Goal: Task Accomplishment & Management: Manage account settings

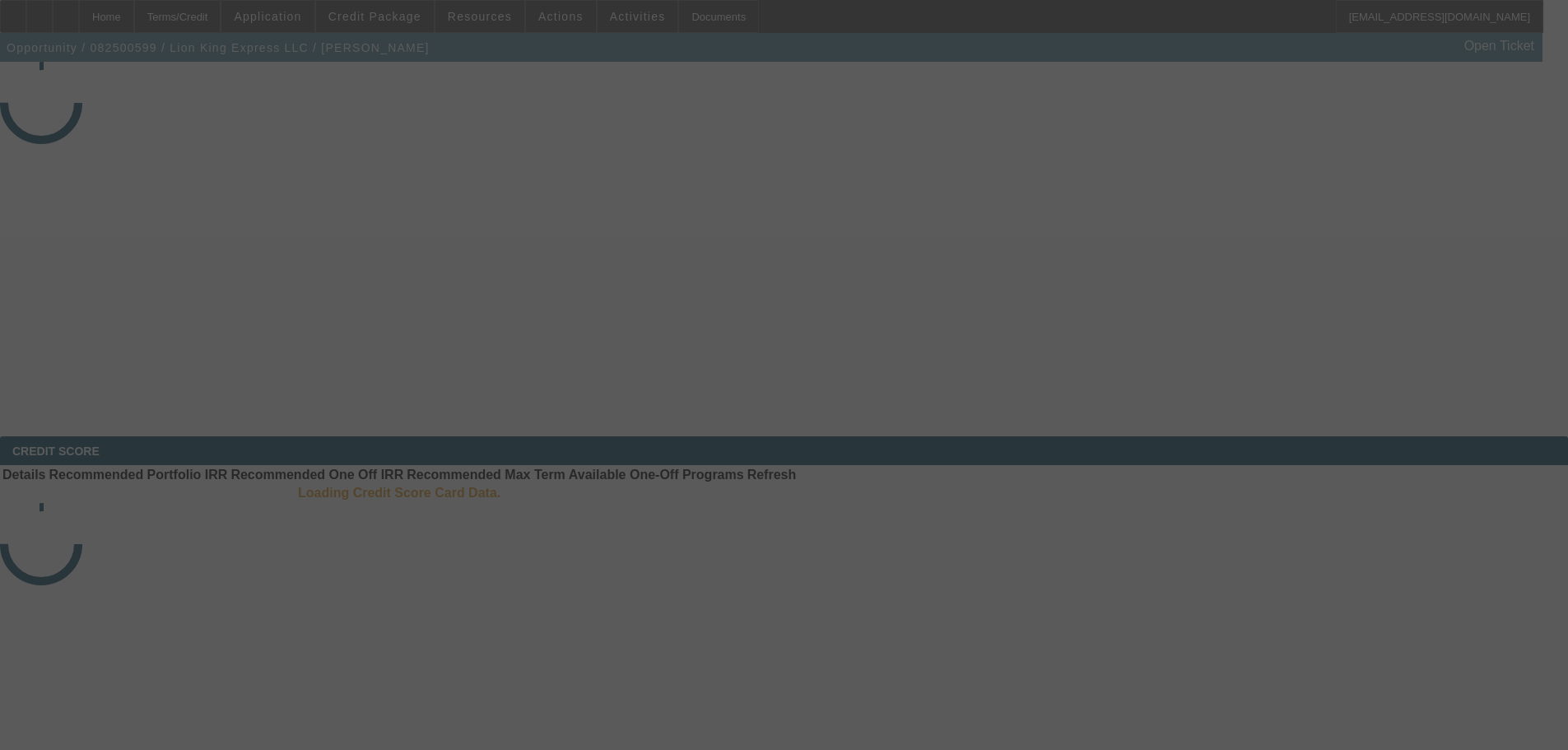
select select "4"
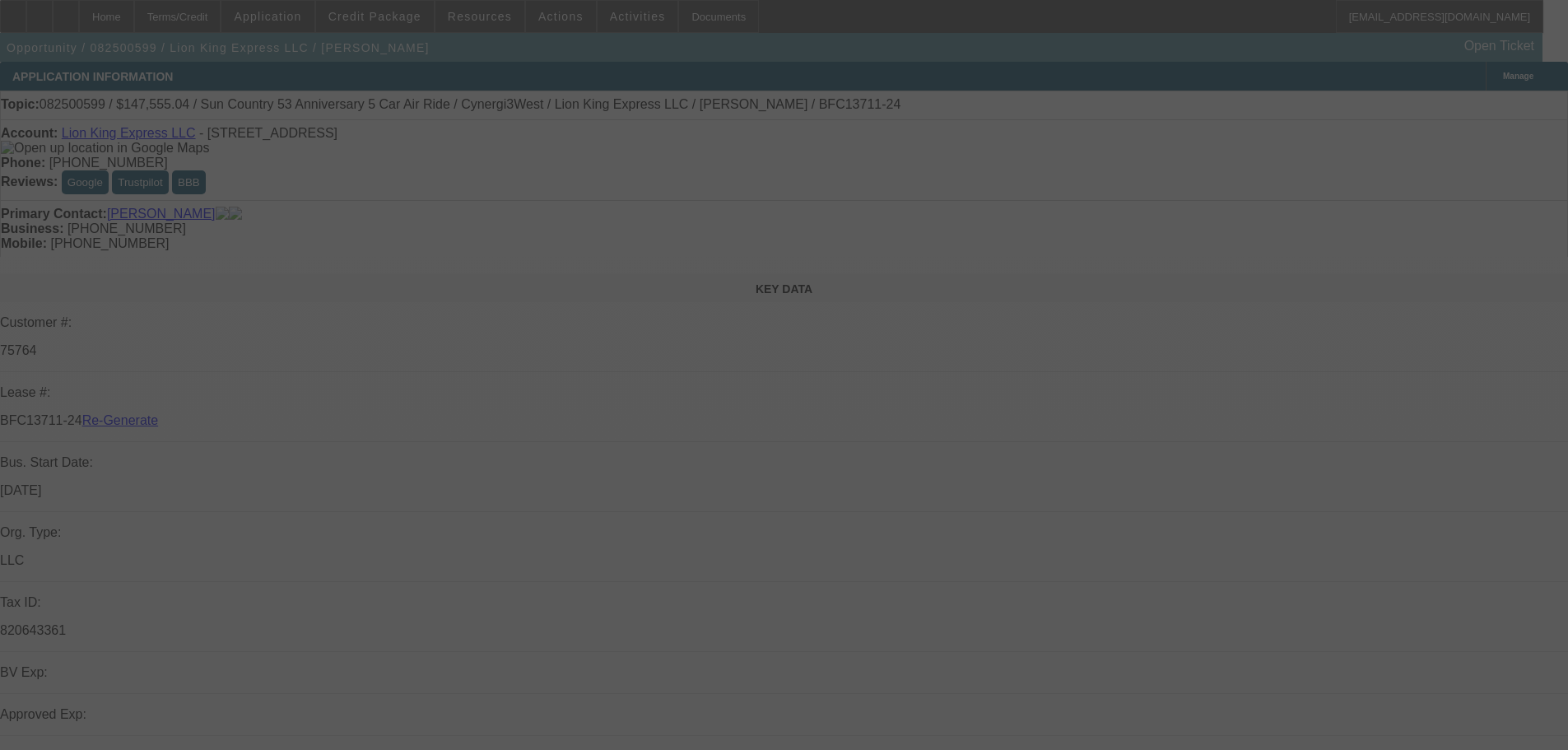
select select "0"
select select "6"
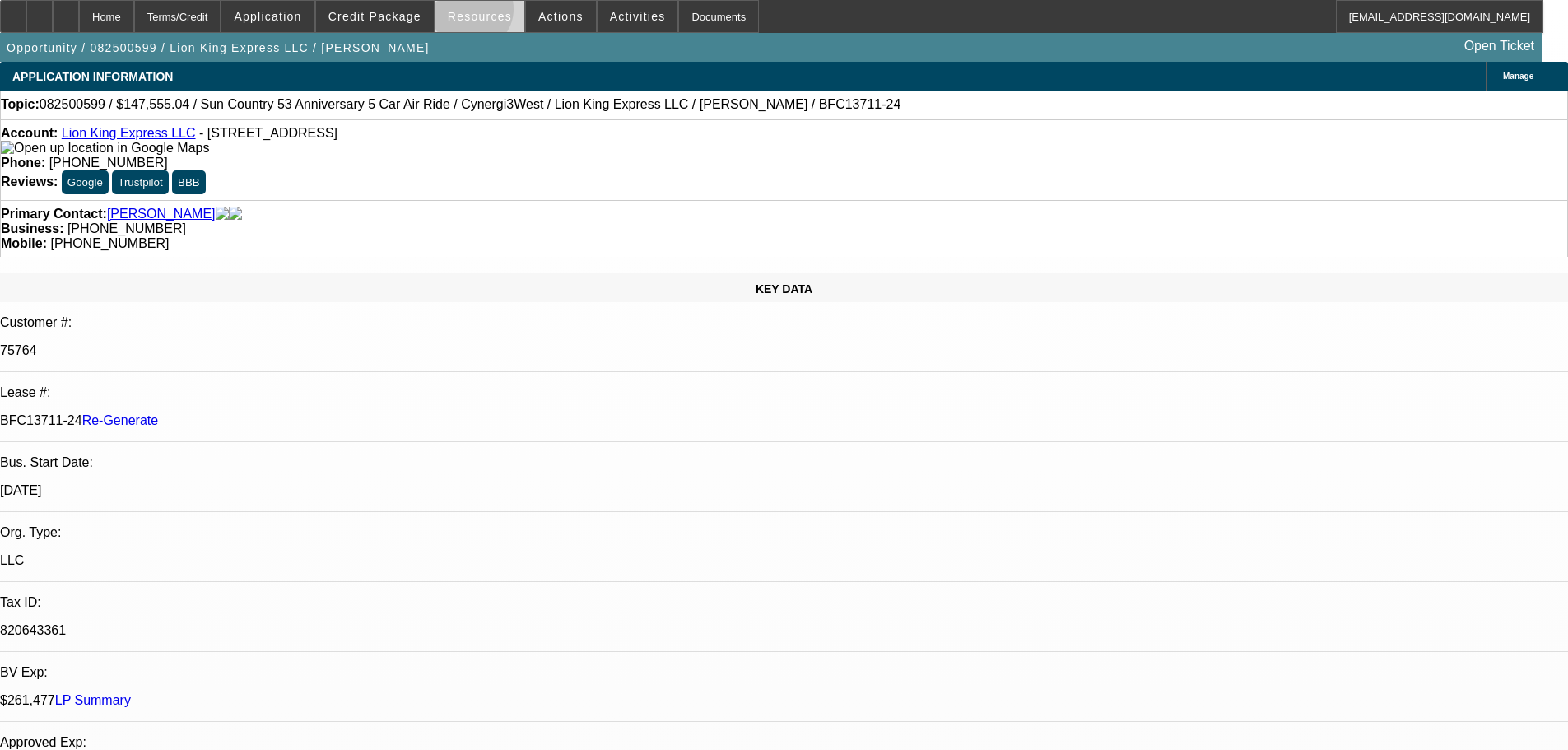
click at [478, 13] on span "Resources" at bounding box center [480, 16] width 64 height 13
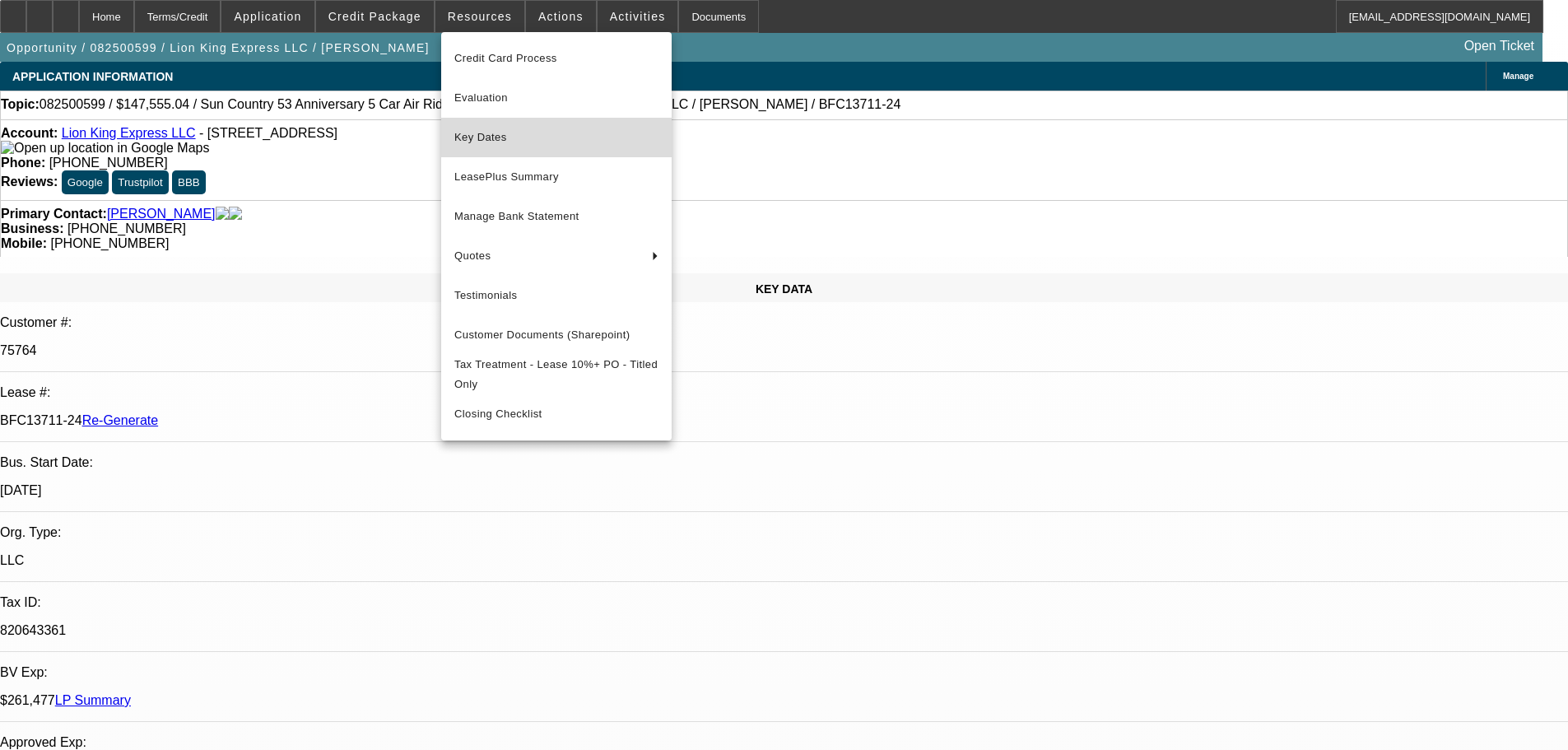
click at [504, 124] on button "Key Dates" at bounding box center [556, 137] width 231 height 39
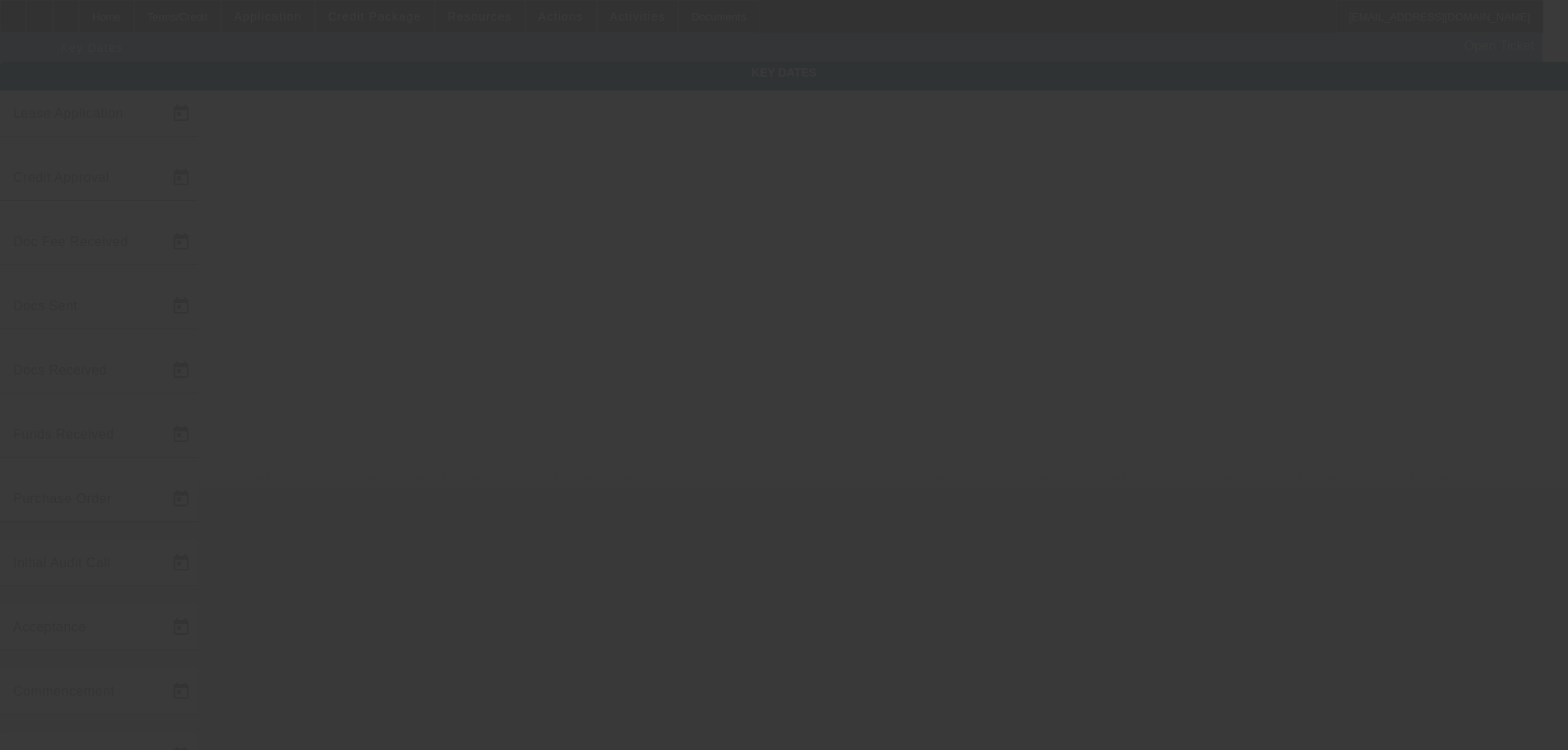
type input "8/21/2025"
type input "8/26/2025"
type input "9/3/2025"
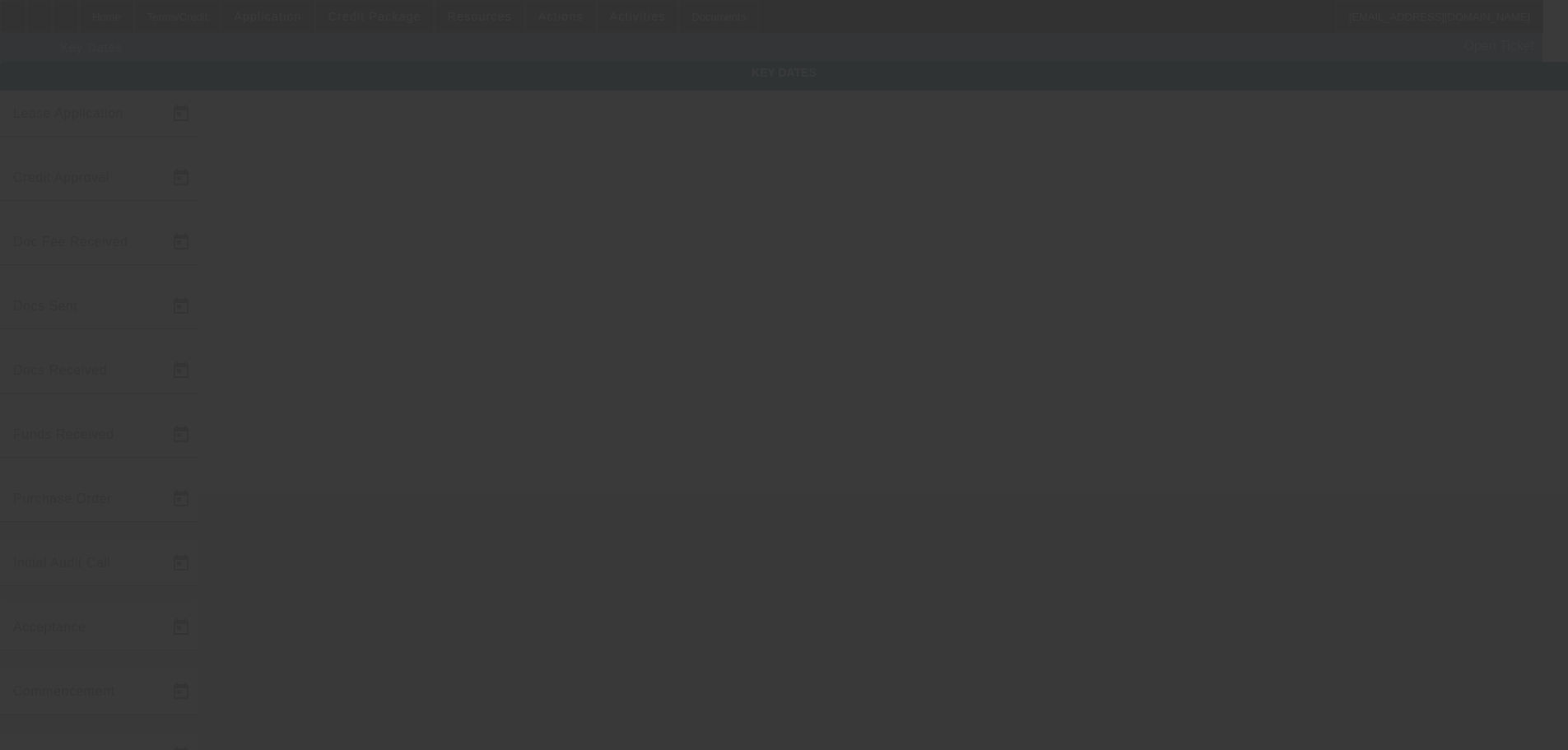
type input "9/4/2025"
type input "9/9/2025"
type input "10/1/2025"
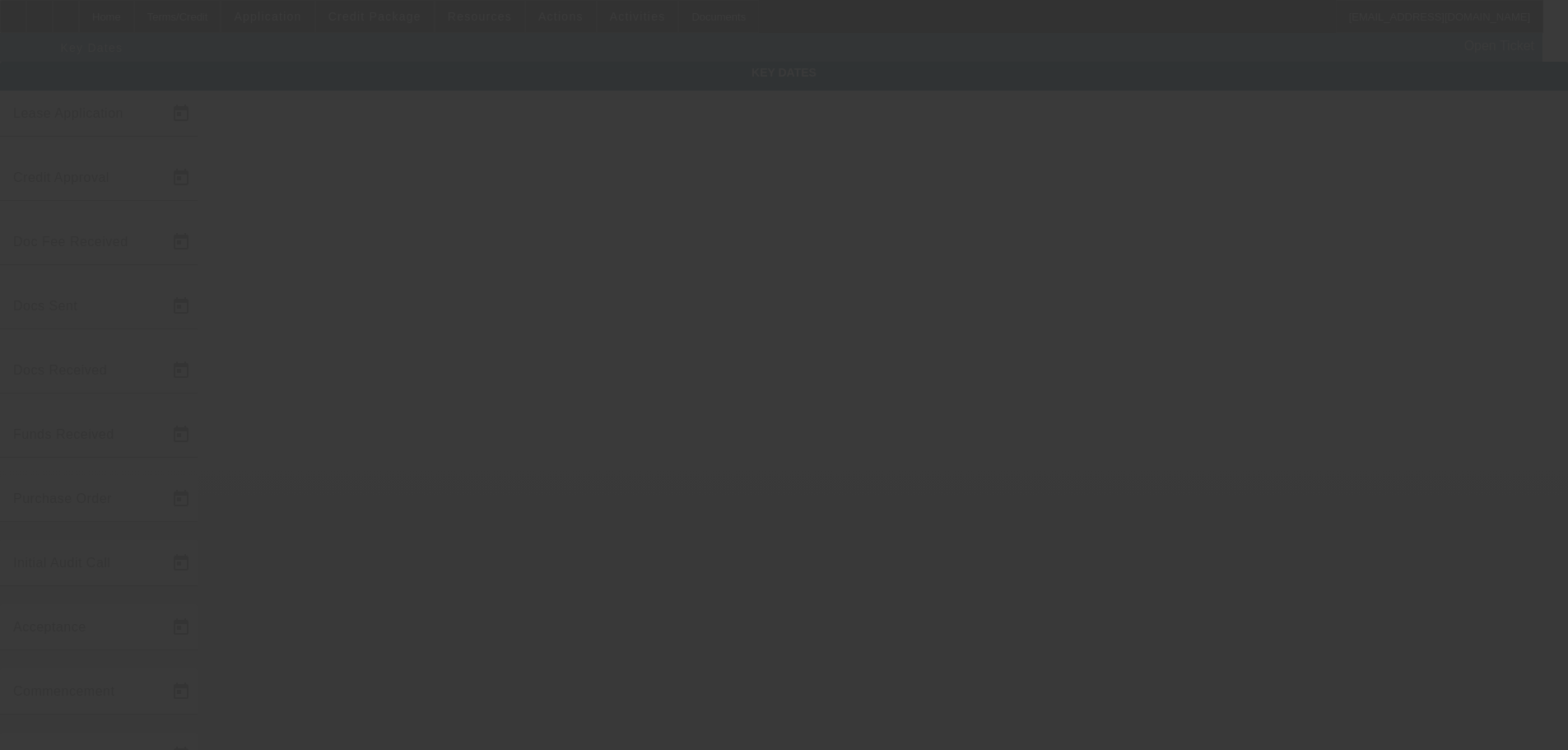
type input "11/1/2025"
type input "9/15/2025"
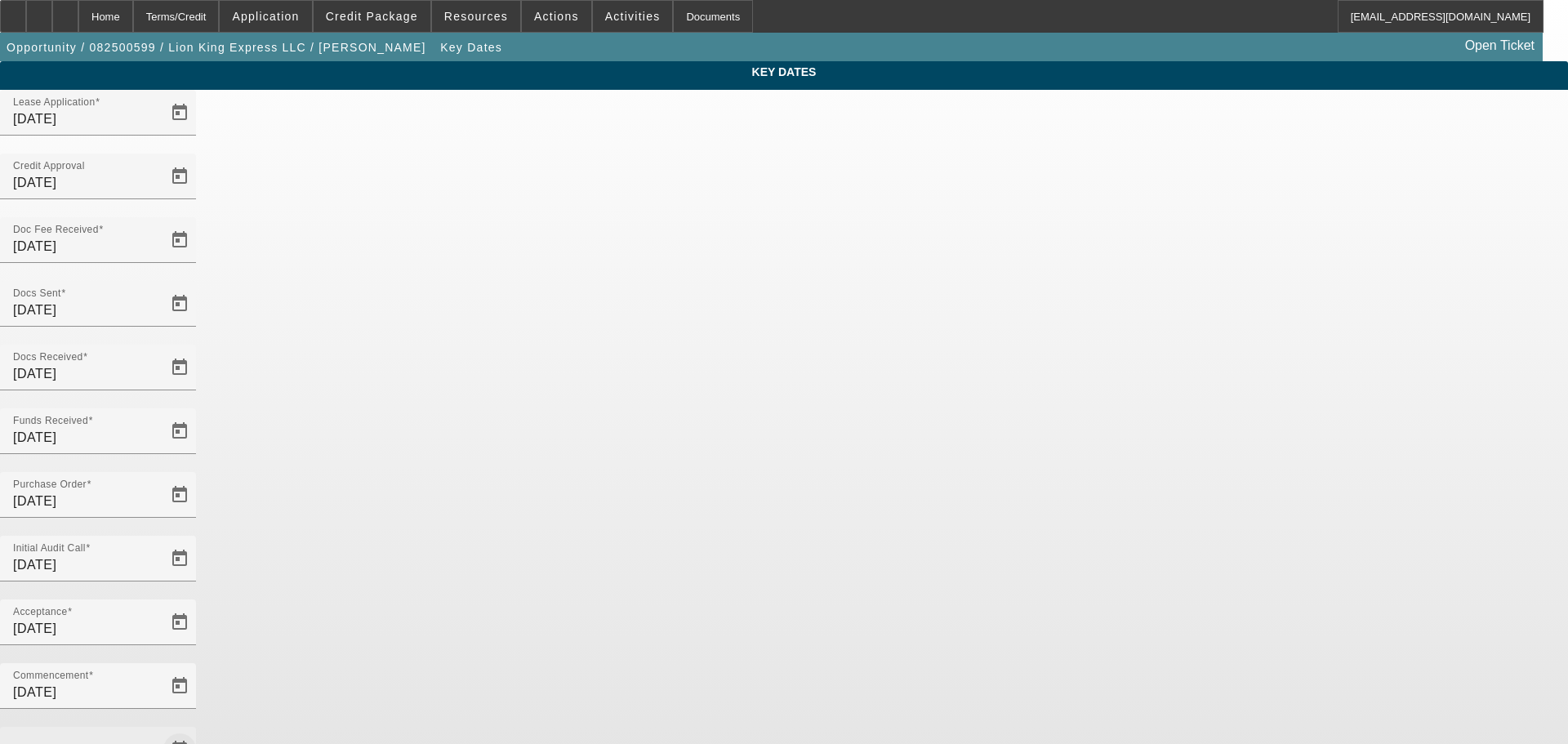
click at [199, 731] on span "Open calendar" at bounding box center [180, 750] width 39 height 39
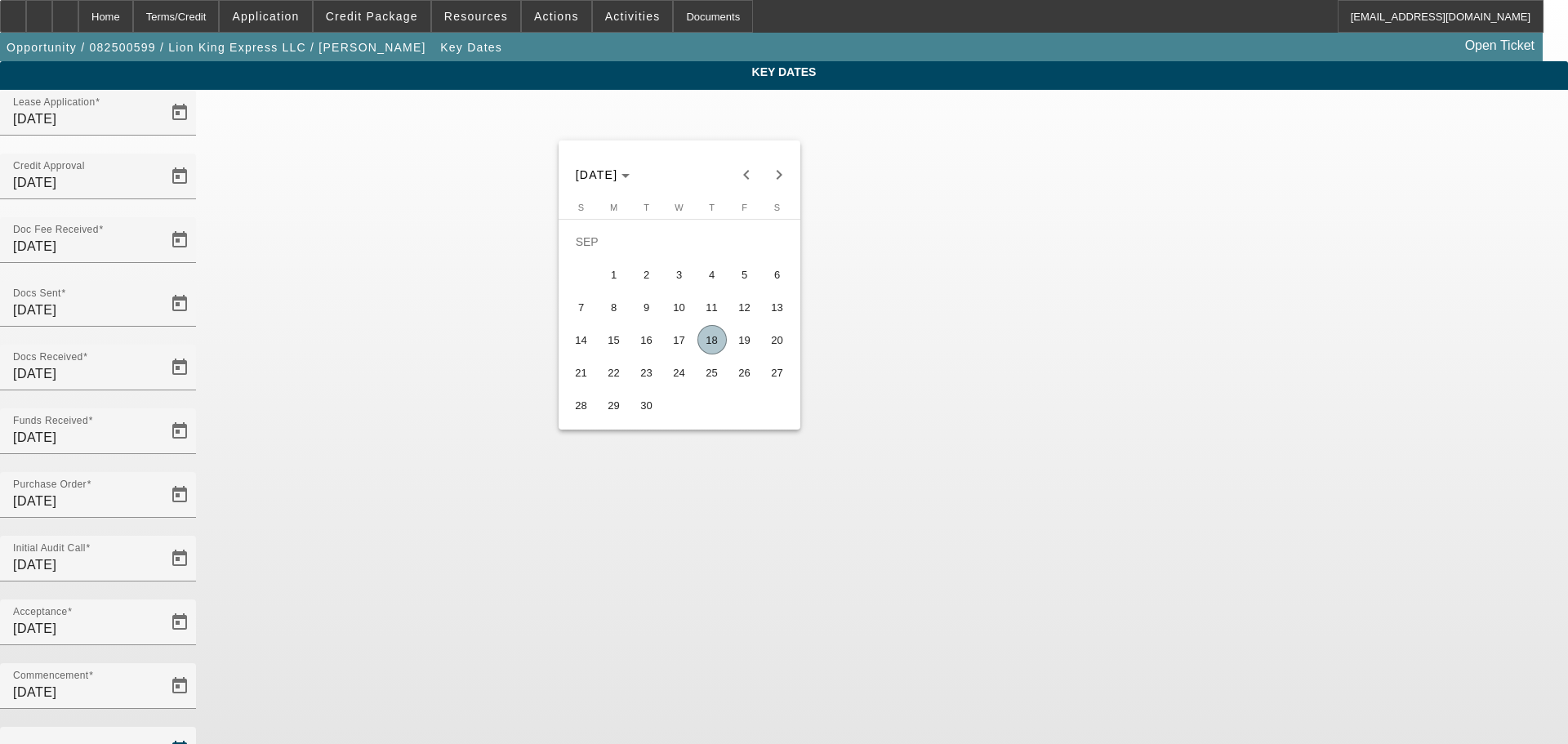
click at [650, 342] on span "16" at bounding box center [646, 340] width 29 height 29
type input "9/16/2025"
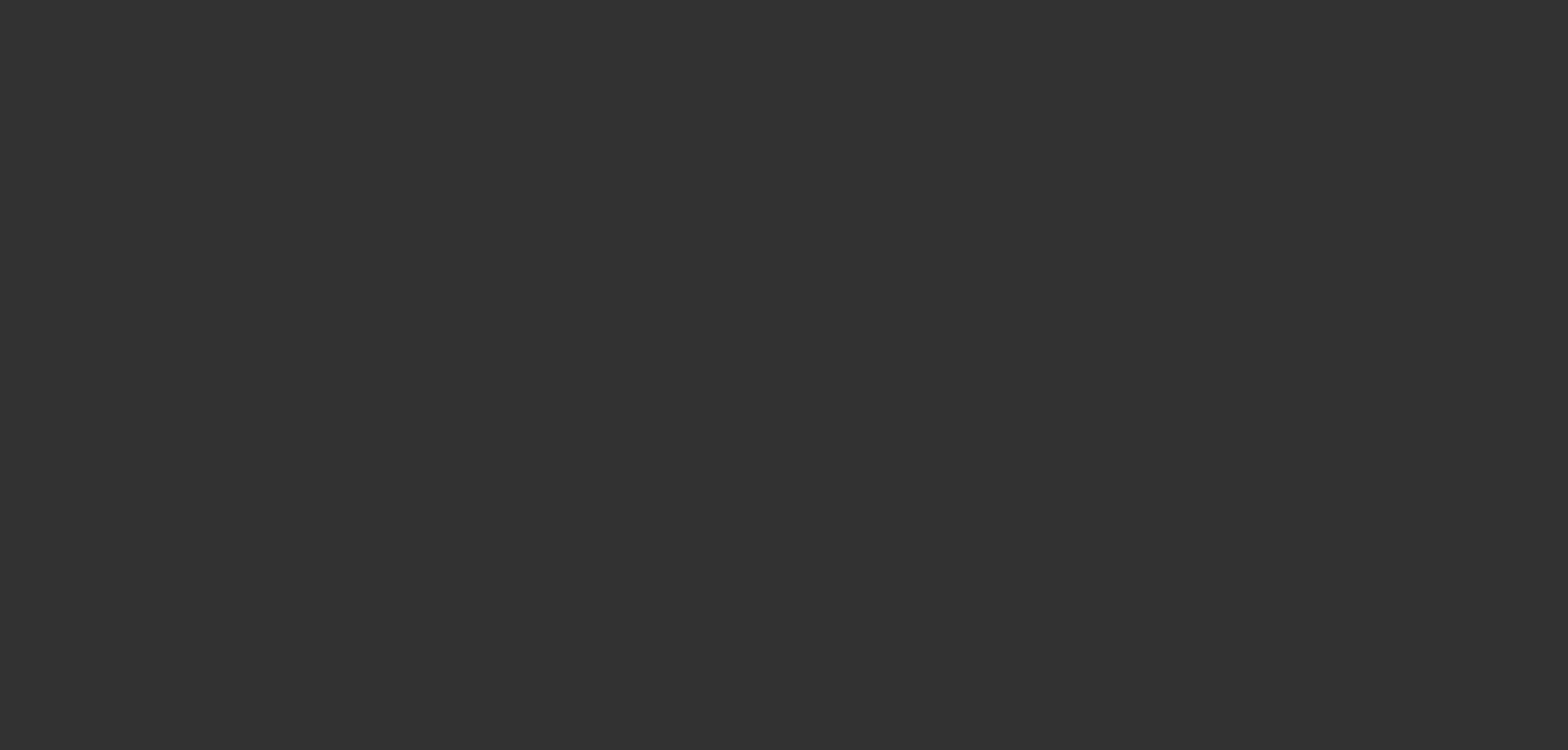
select select "4"
select select "0"
select select "6"
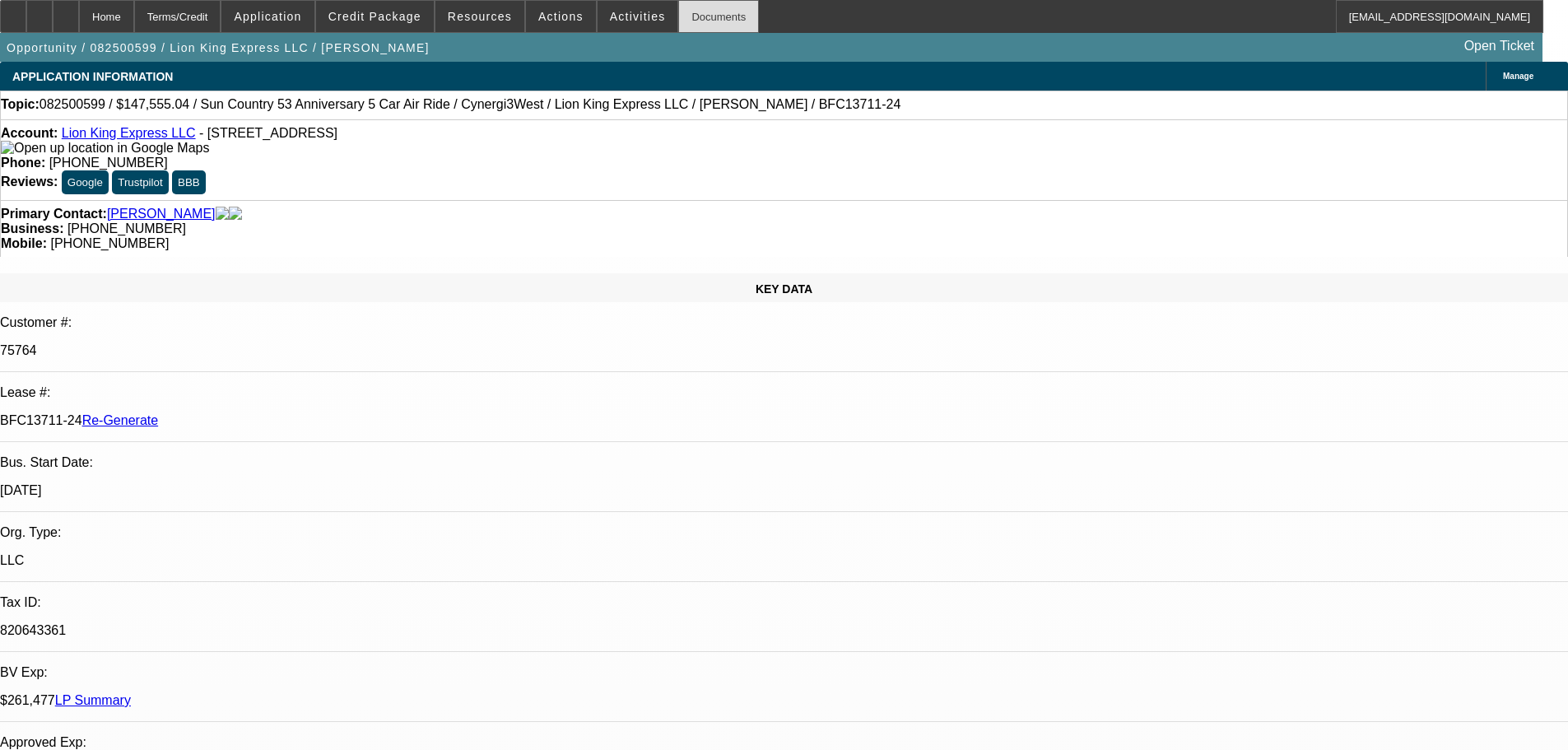
click at [678, 19] on div "Documents" at bounding box center [718, 16] width 80 height 33
click at [682, 16] on div "Documents" at bounding box center [718, 16] width 80 height 33
click at [709, 25] on div "Documents" at bounding box center [718, 16] width 80 height 33
click at [700, 21] on div "Documents" at bounding box center [718, 16] width 80 height 33
click at [548, 22] on span "Actions" at bounding box center [561, 16] width 45 height 13
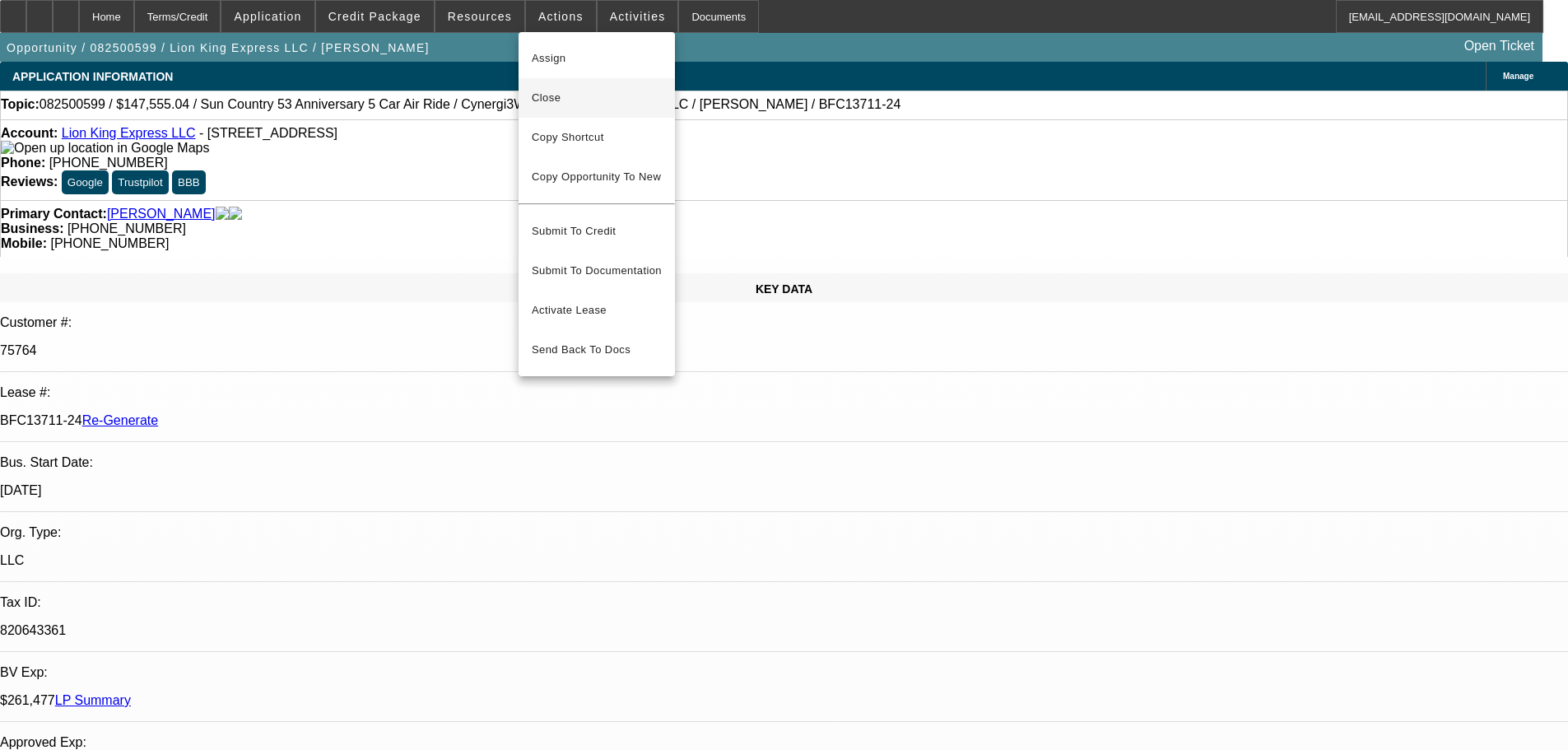
click at [554, 103] on span "Close" at bounding box center [597, 98] width 130 height 20
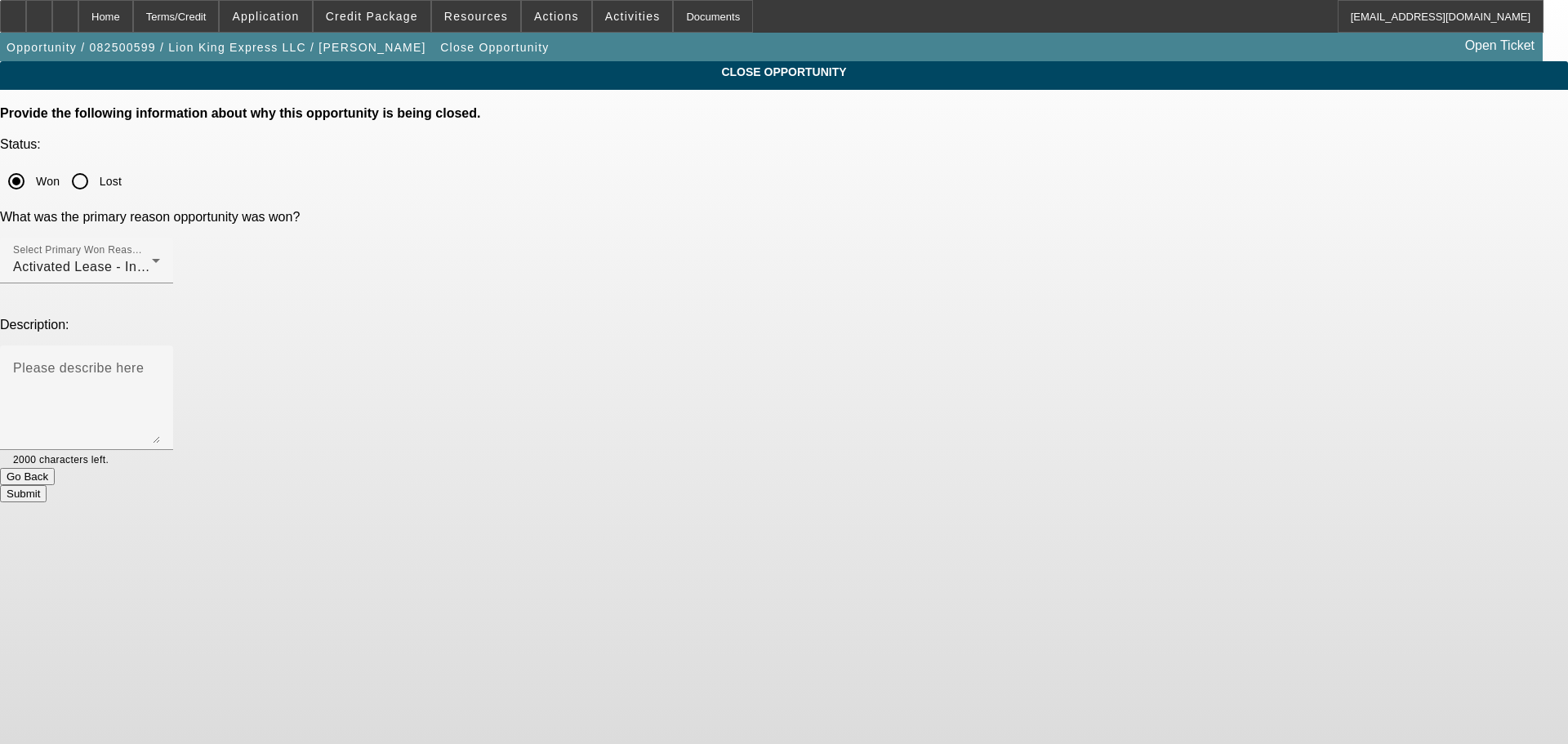
click at [160, 450] on div at bounding box center [134, 459] width 51 height 18
click at [47, 485] on button "Submit" at bounding box center [23, 493] width 47 height 17
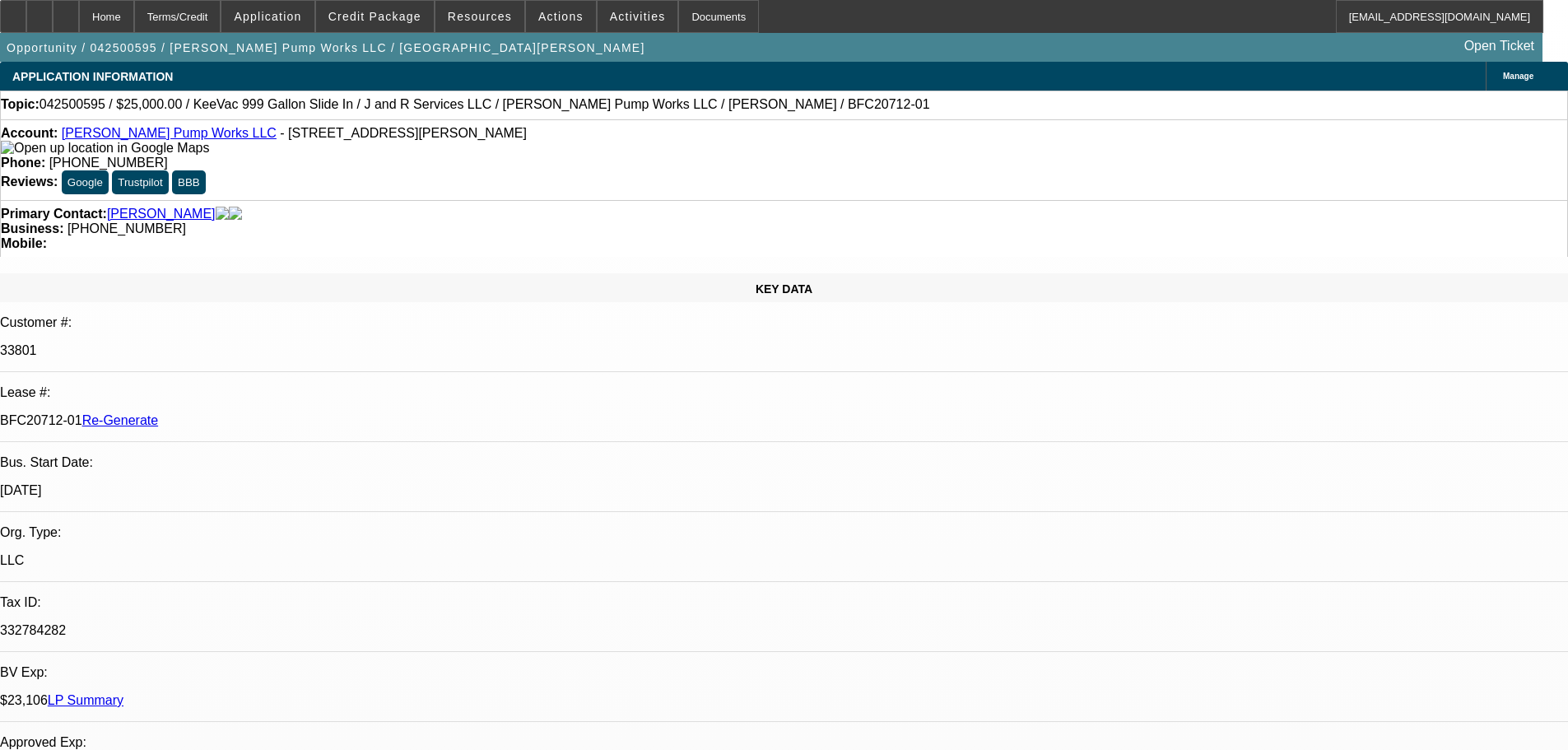
select select "4"
select select "0"
select select "2"
select select "0"
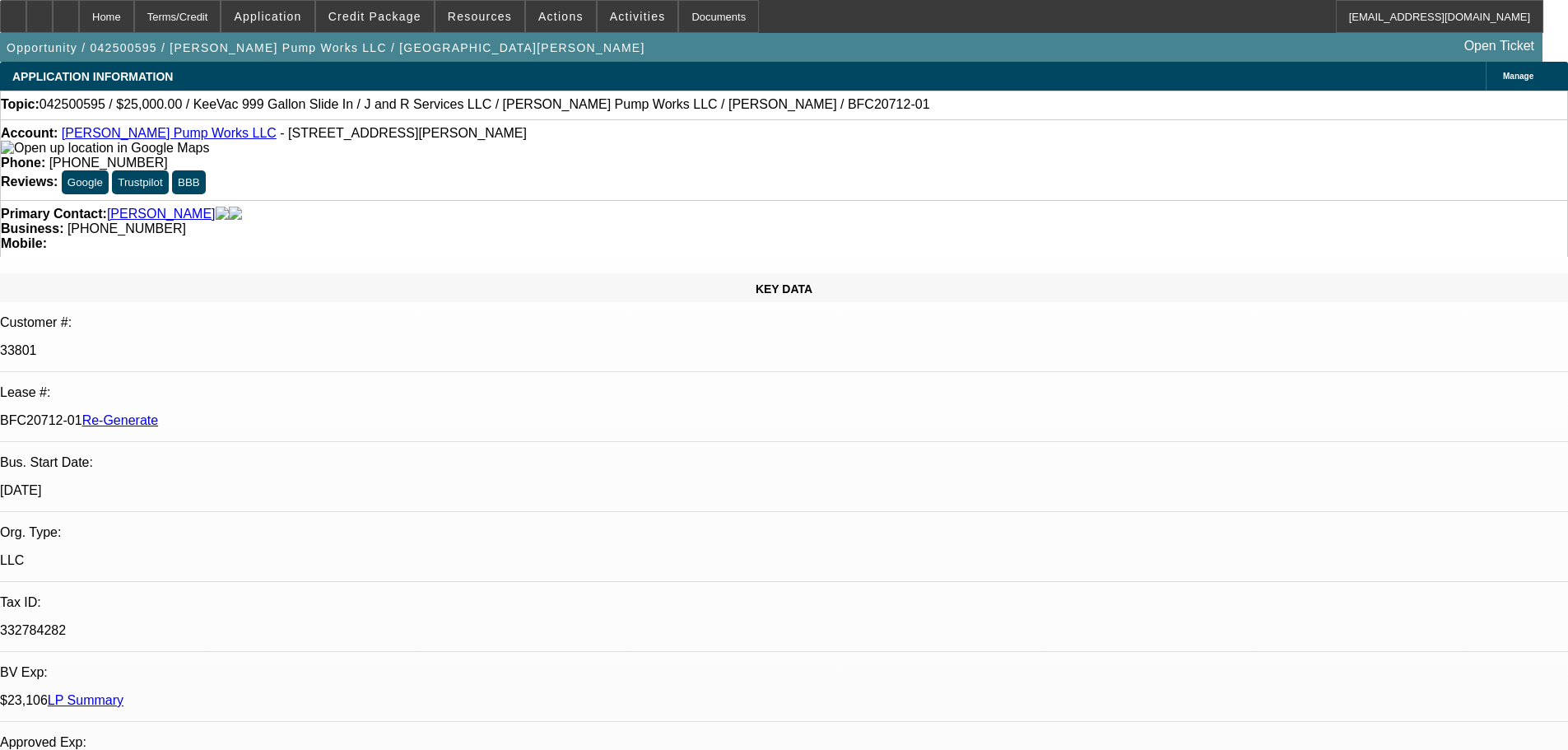
select select "6"
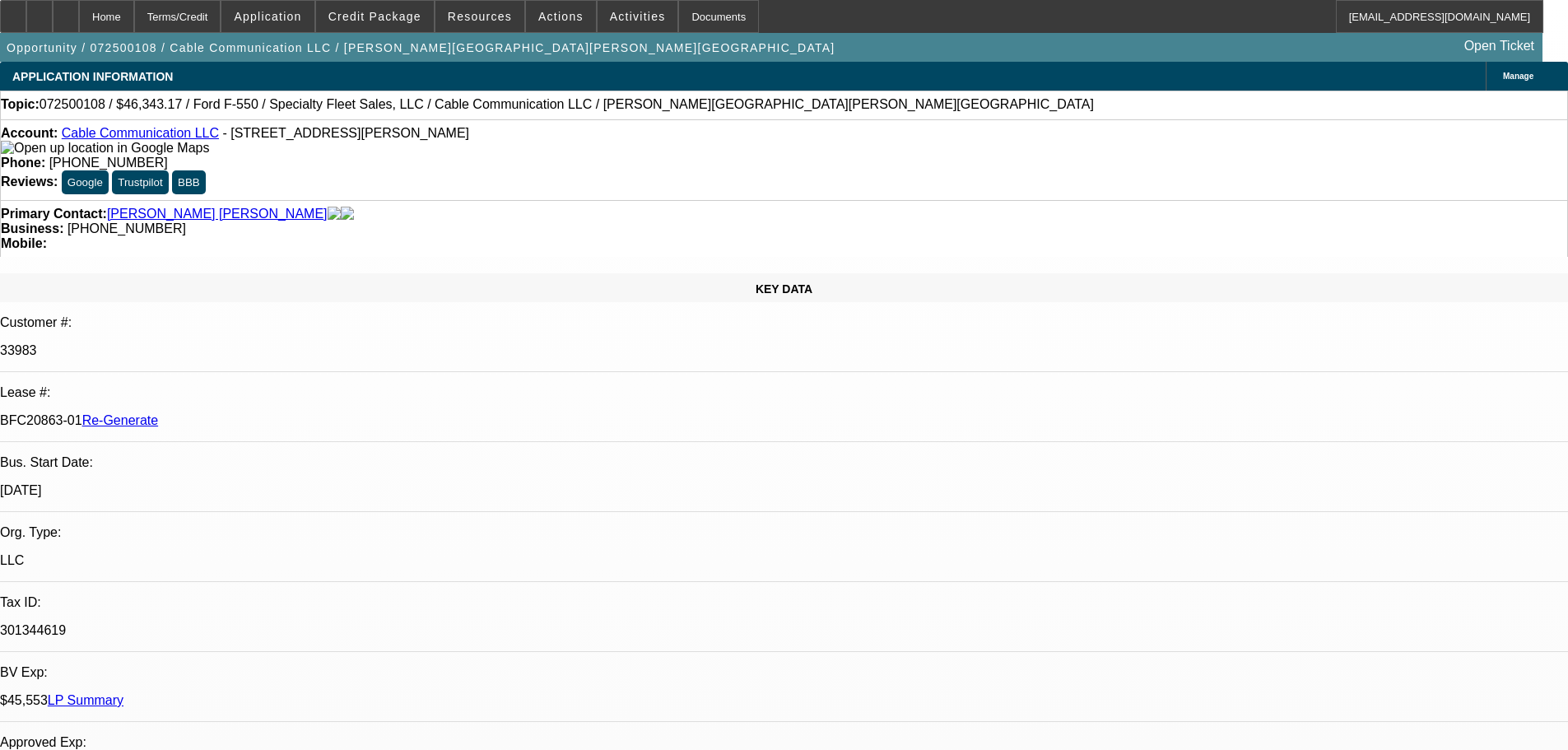
select select "4"
select select "0"
select select "2"
select select "0"
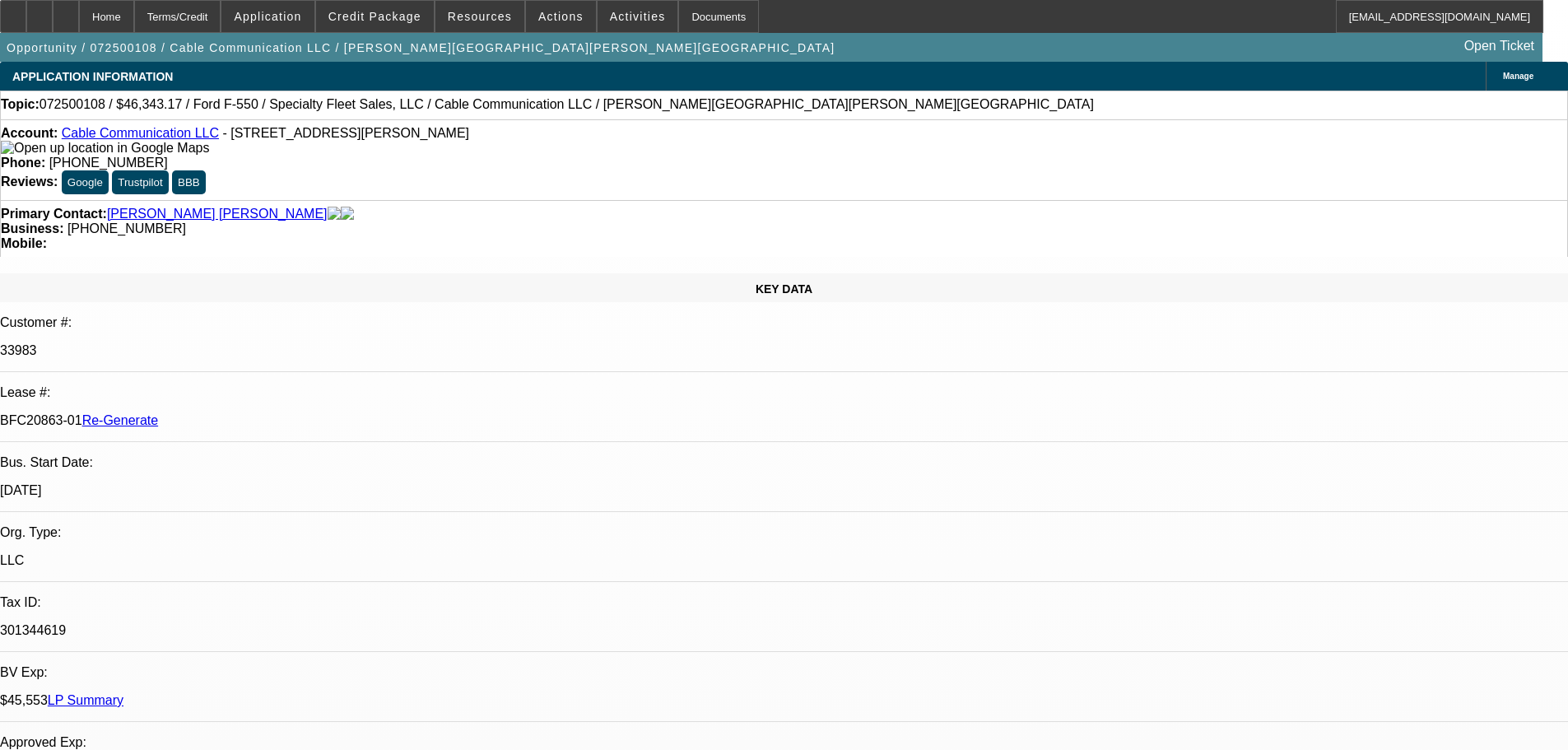
select select "6"
click at [610, 10] on span "Activities" at bounding box center [637, 16] width 56 height 13
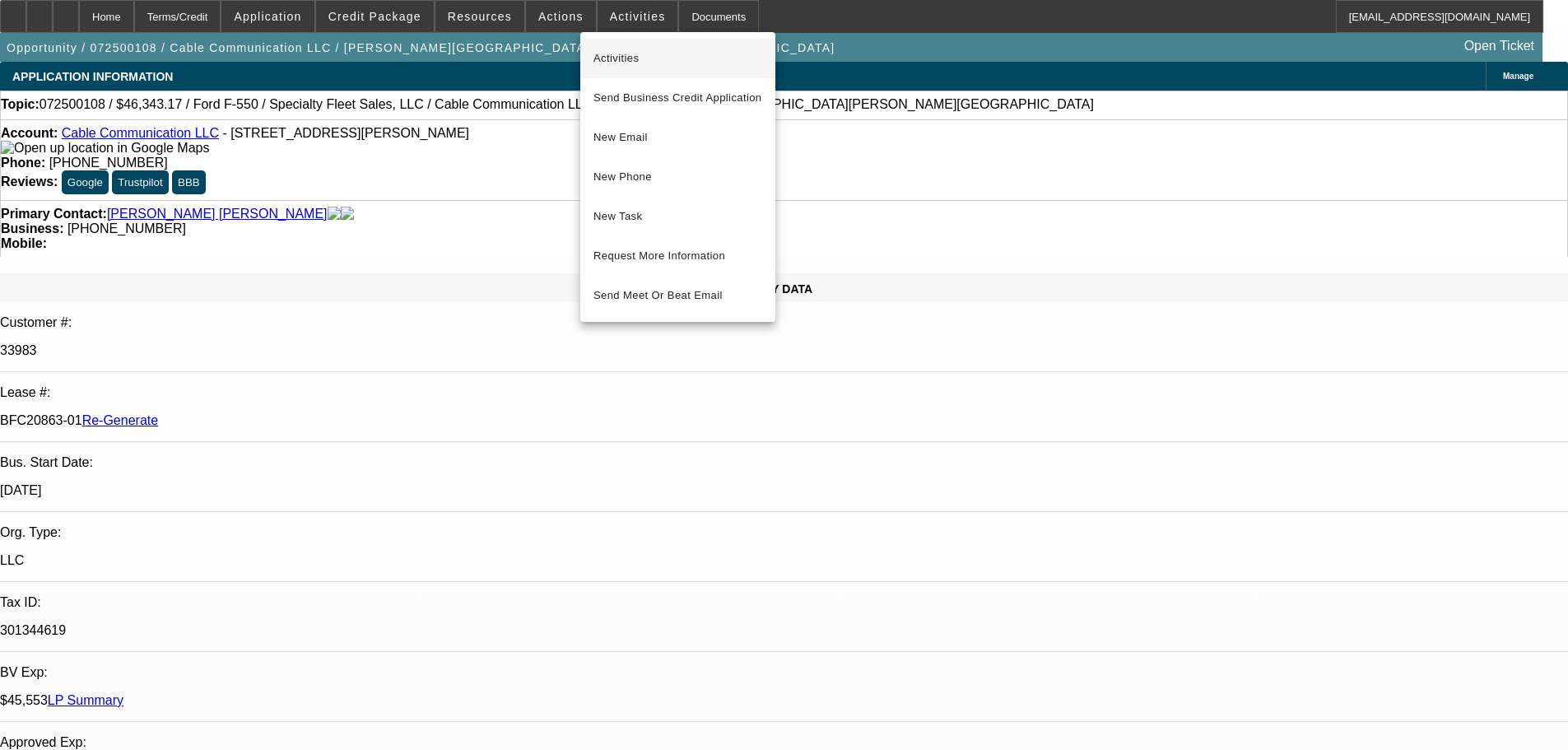
click at [606, 55] on span "Activities" at bounding box center [677, 58] width 168 height 20
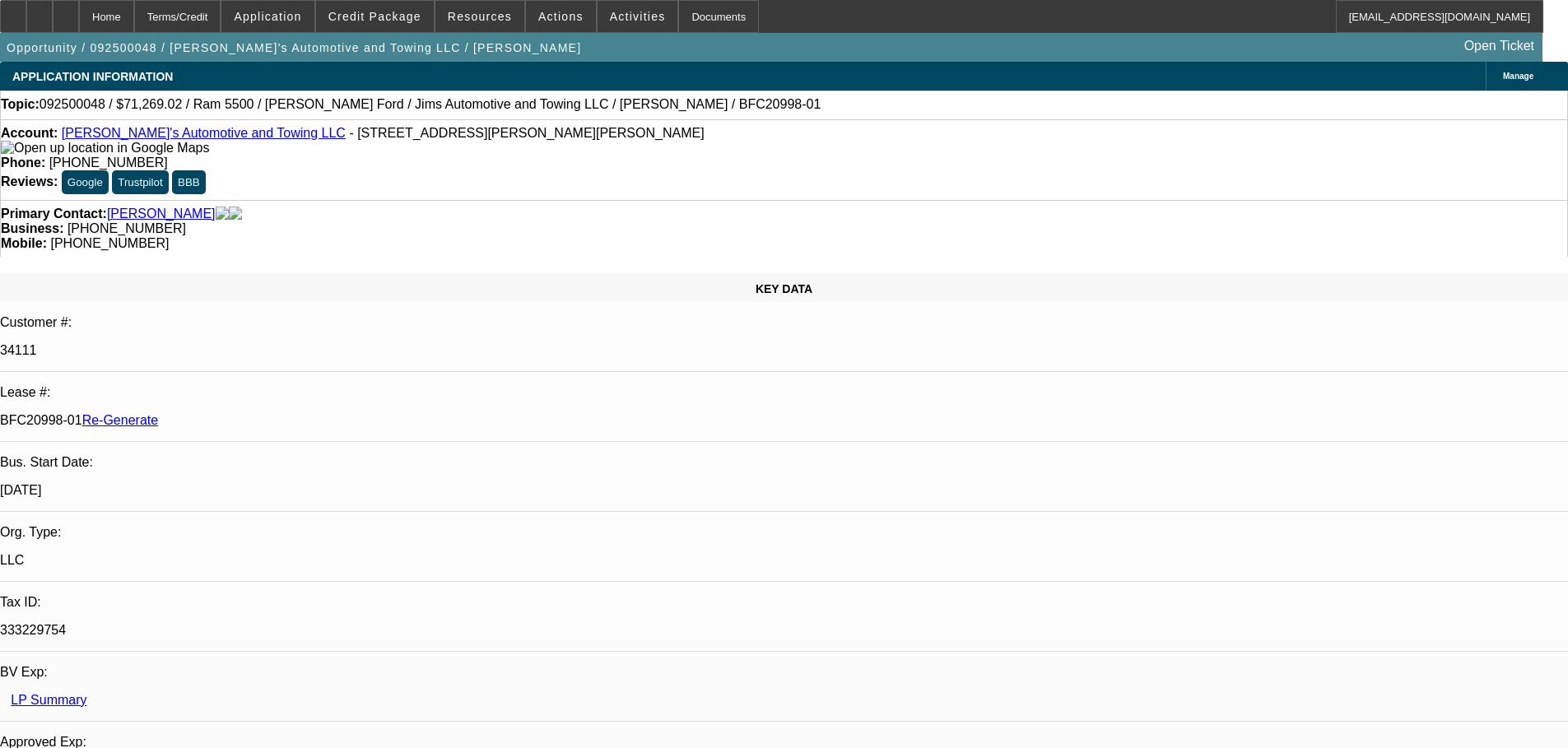
select select "4"
select select "0"
select select "3"
select select "0.1"
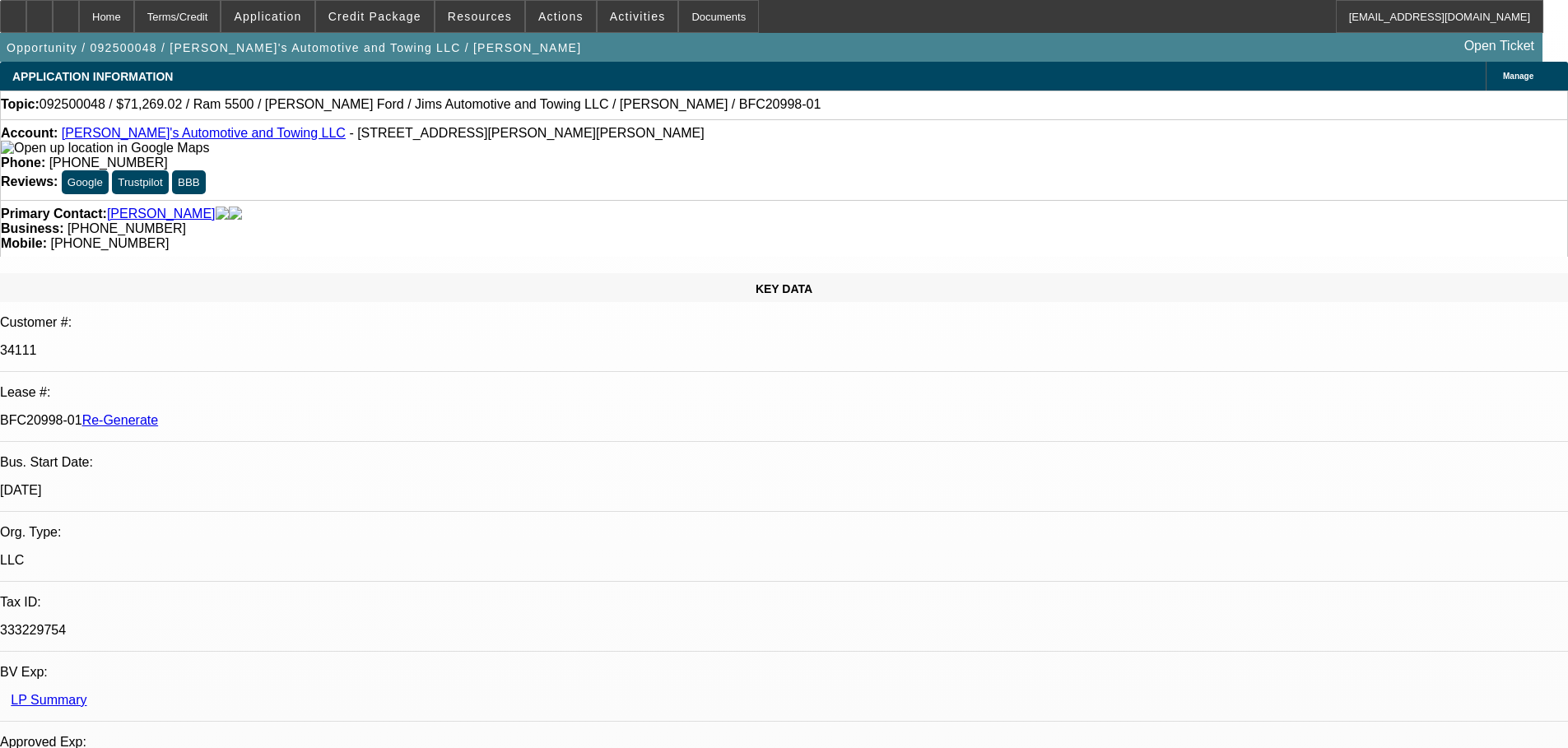
select select "4"
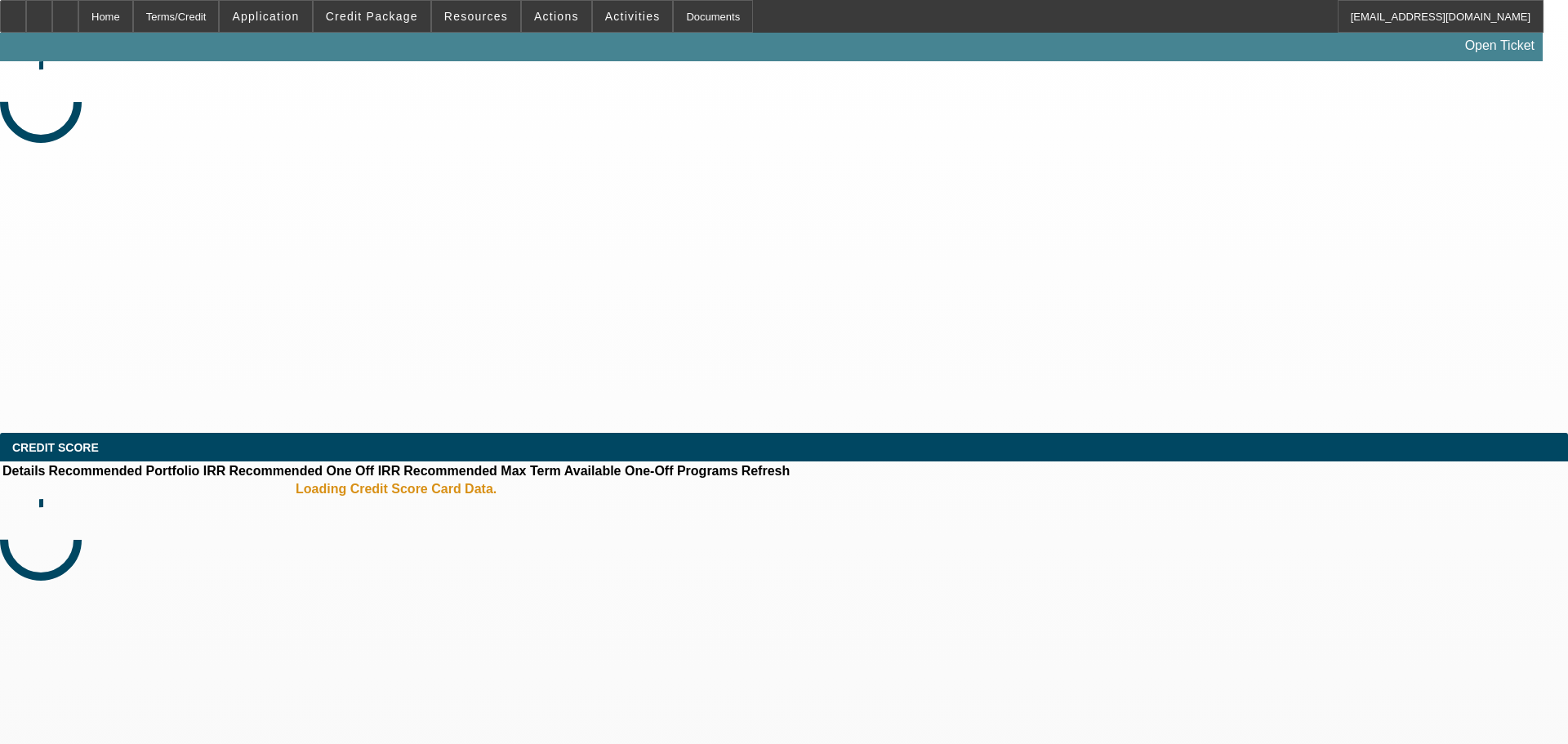
select select "4"
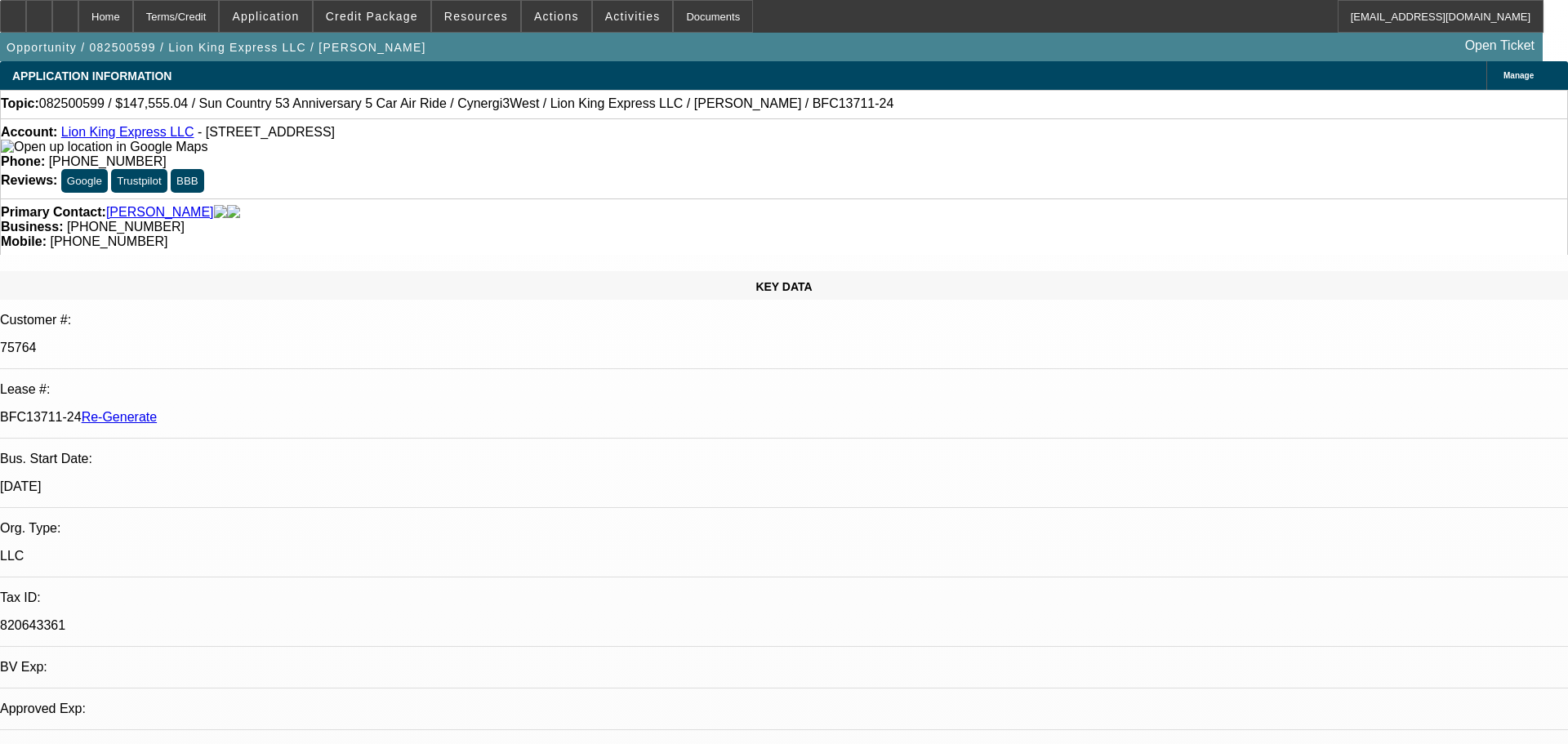
select select "0"
select select "6"
click at [609, 22] on span "Activities" at bounding box center [632, 16] width 56 height 13
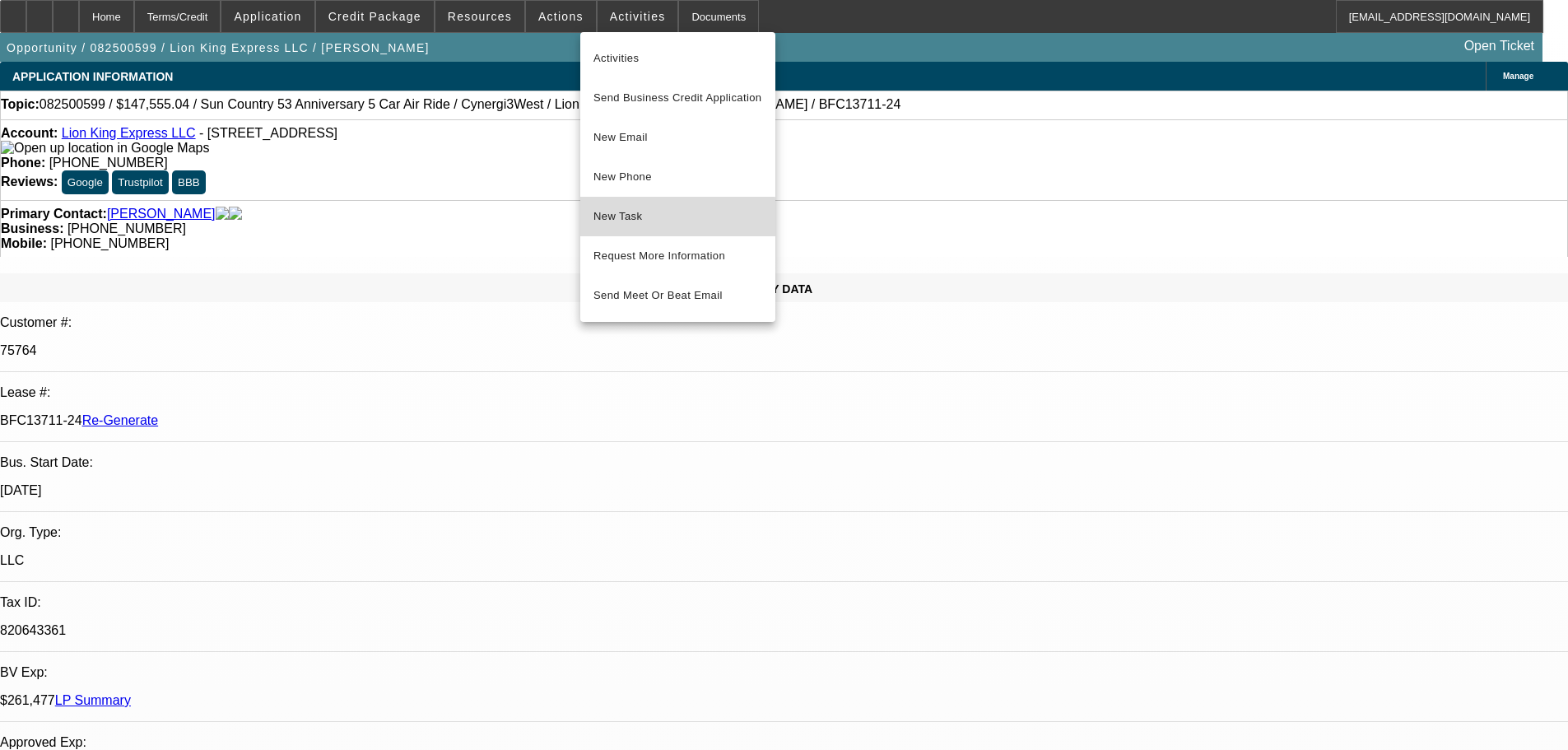
click at [643, 219] on span "New Task" at bounding box center [677, 217] width 168 height 20
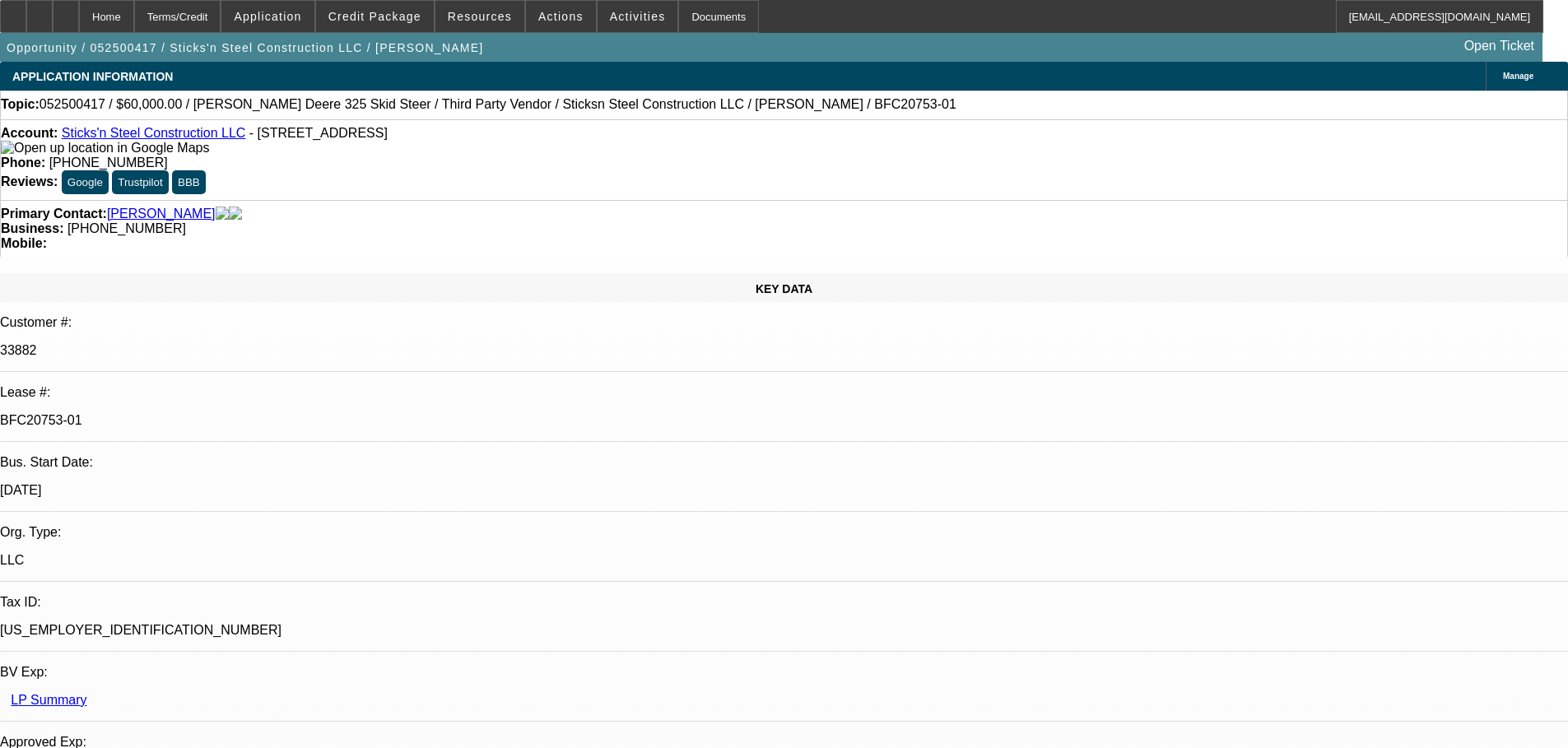
select select "0"
select select "6"
select select "0"
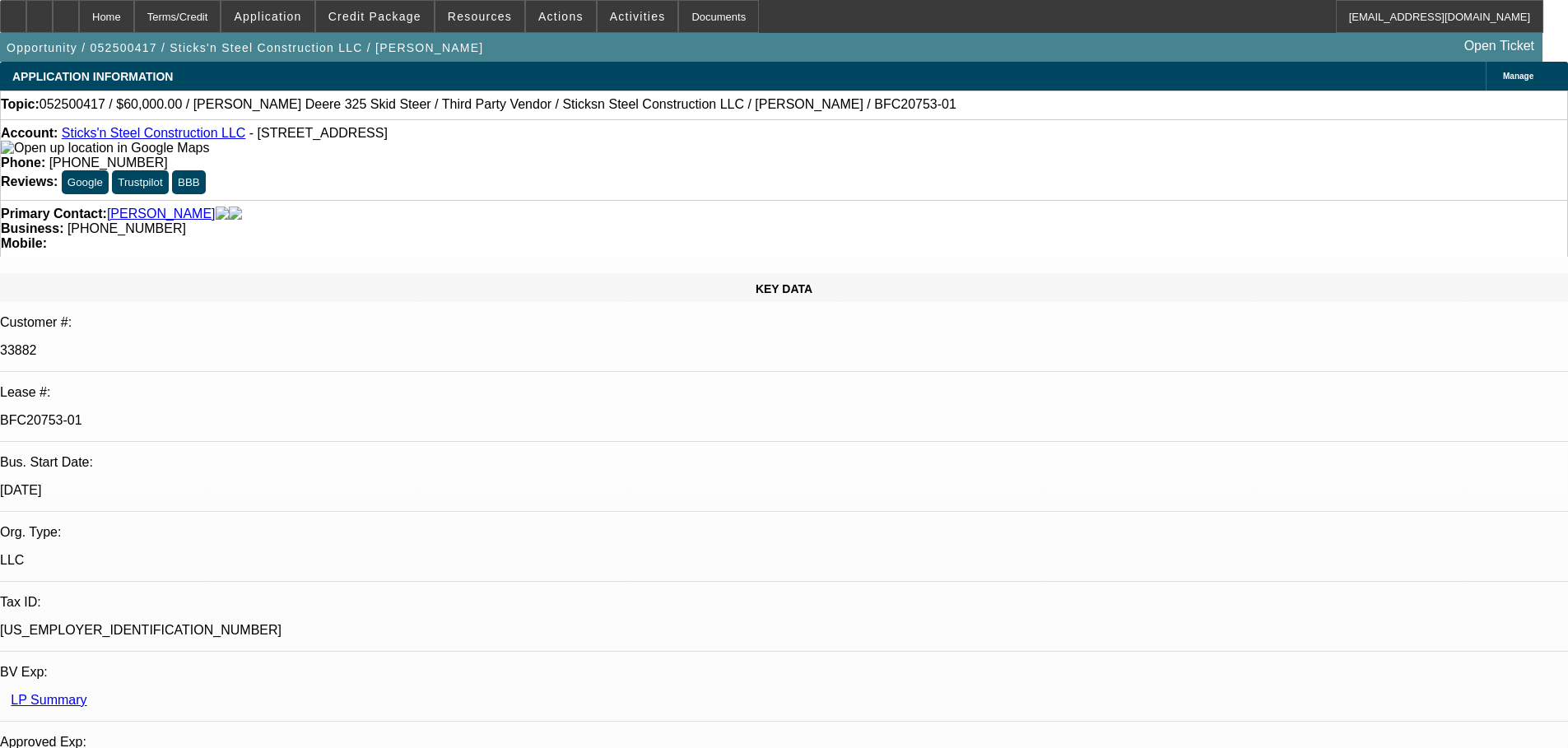
select select "0"
select select "6"
select select "0"
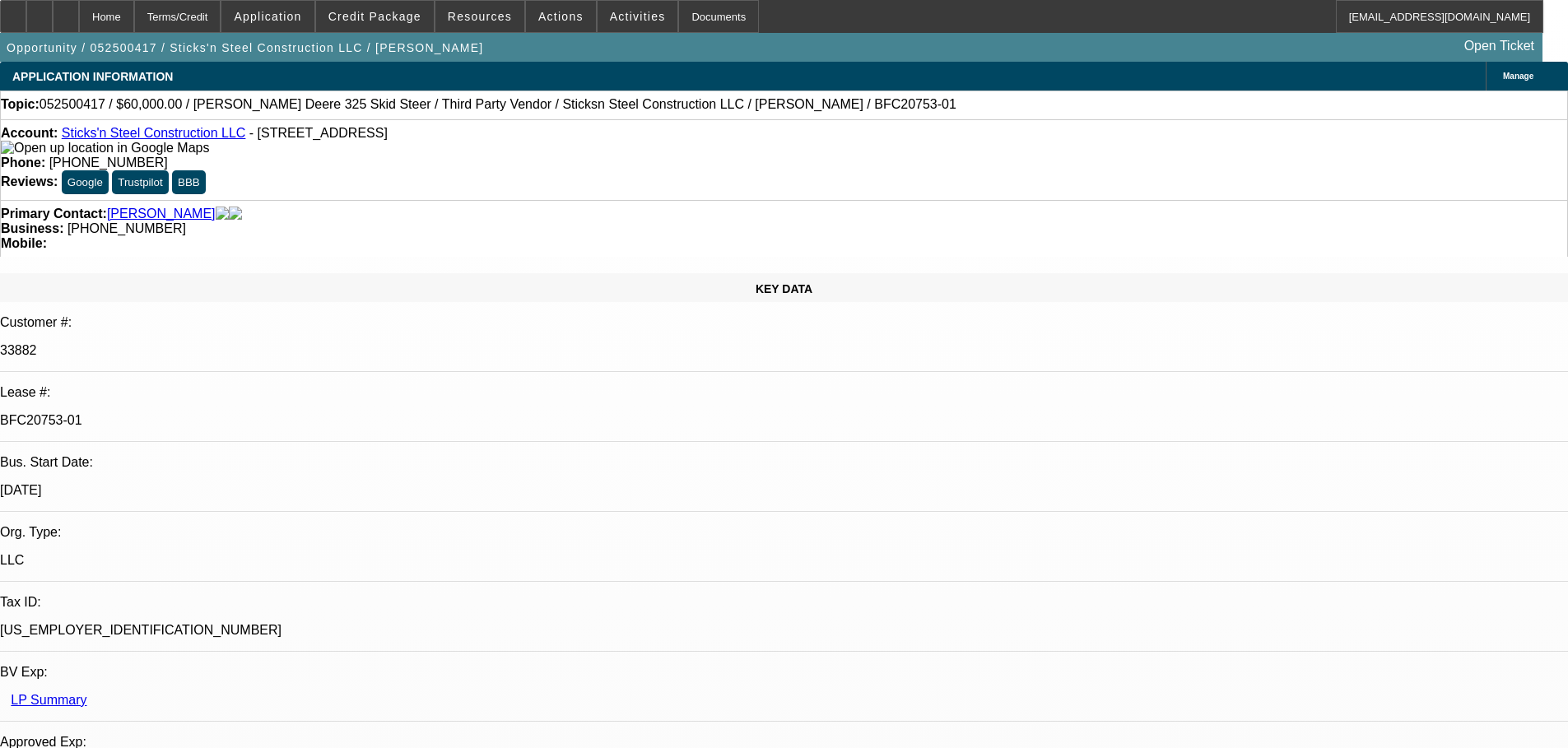
select select "0"
select select "6"
select select "0"
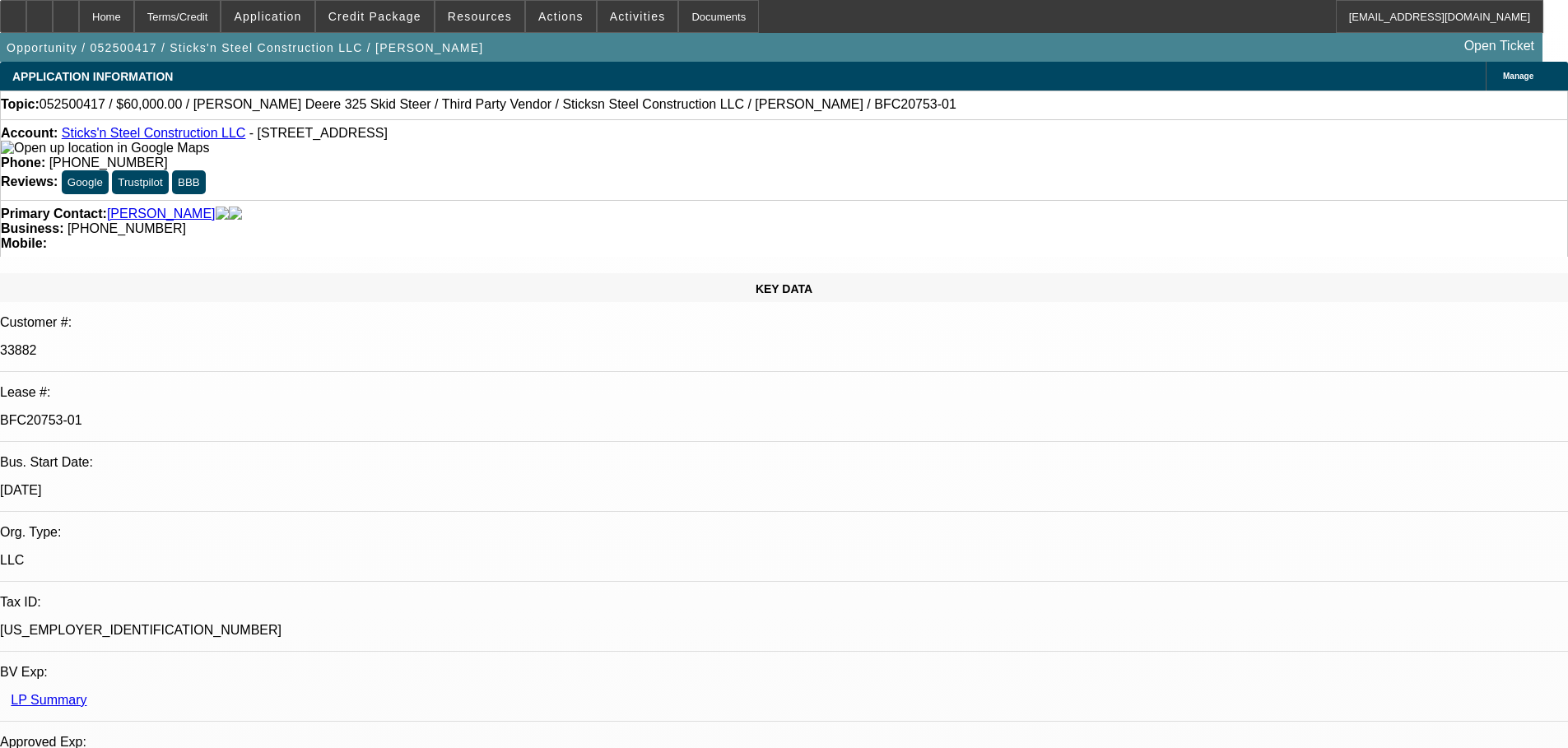
select select "6"
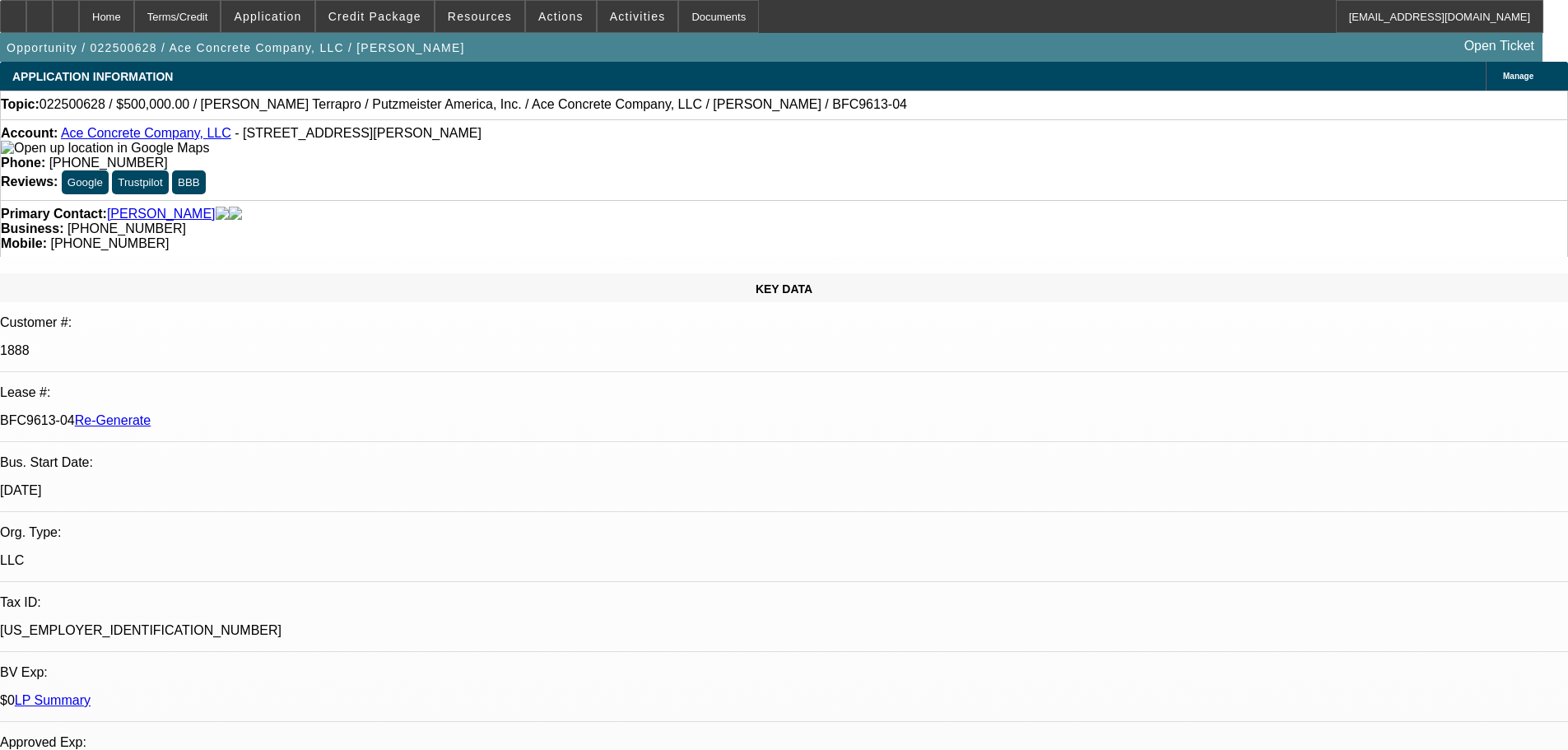
select select "4"
select select "0"
select select "3"
select select "0"
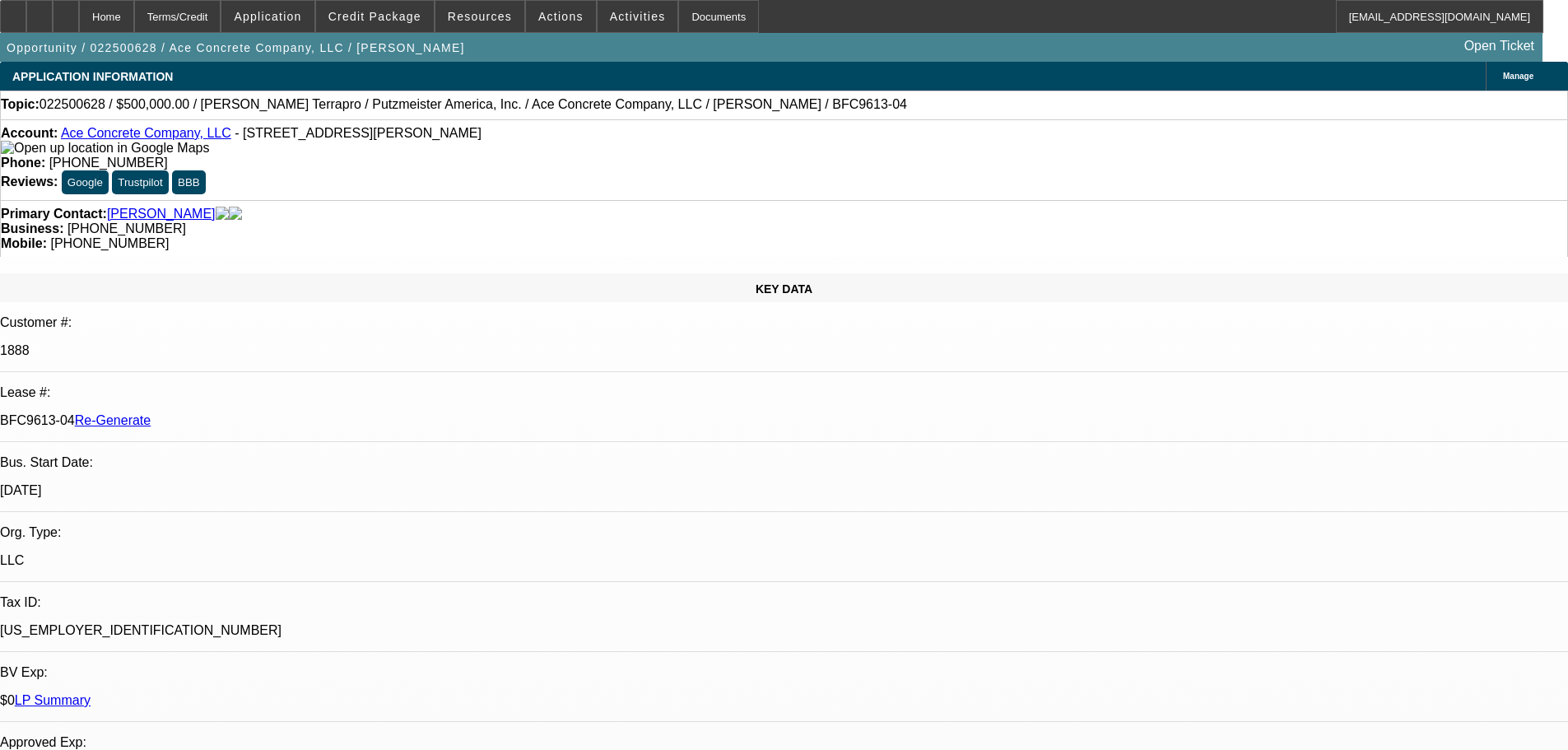
select select "6"
click at [610, 22] on span "Activities" at bounding box center [637, 16] width 56 height 13
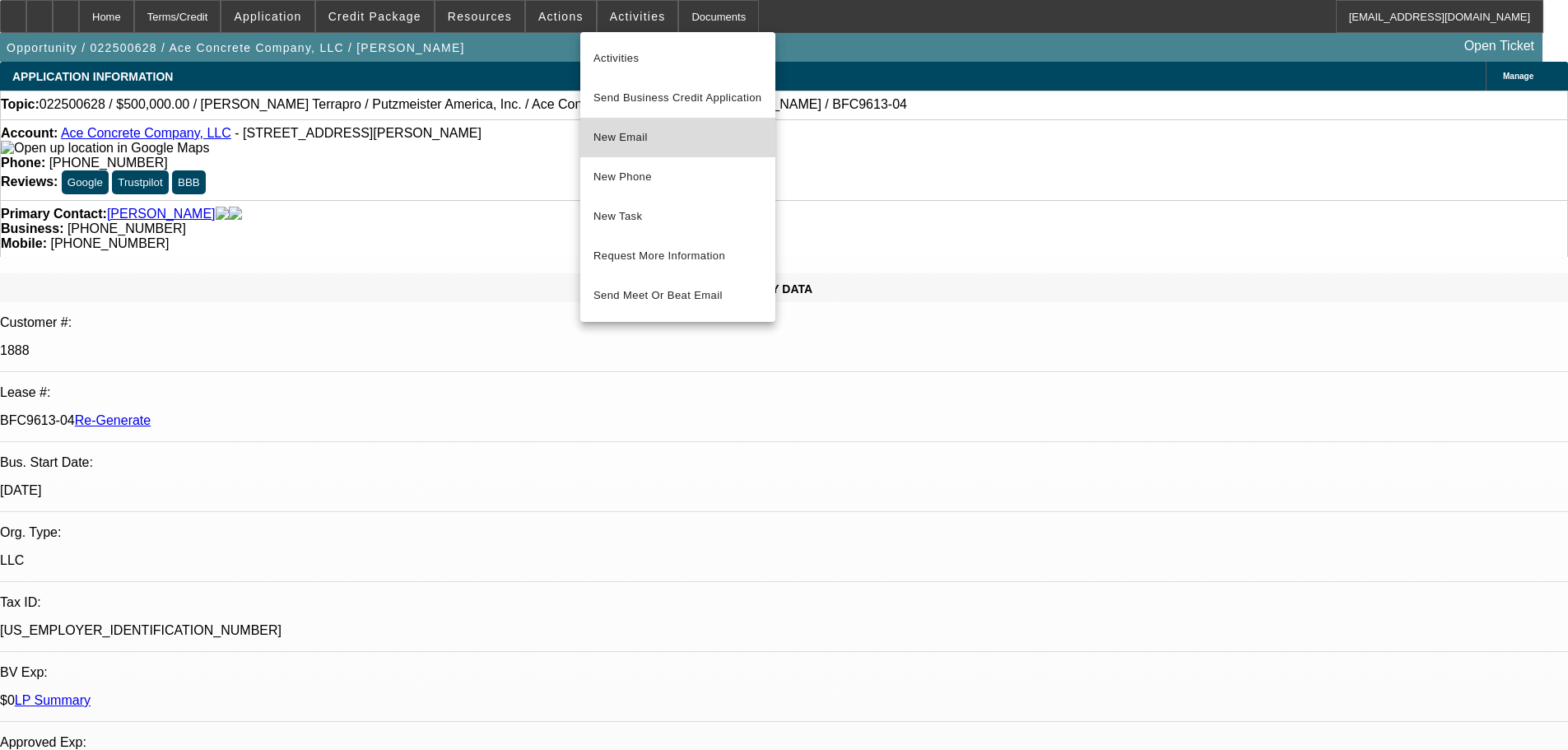
click at [638, 126] on button "New Email" at bounding box center [677, 137] width 195 height 39
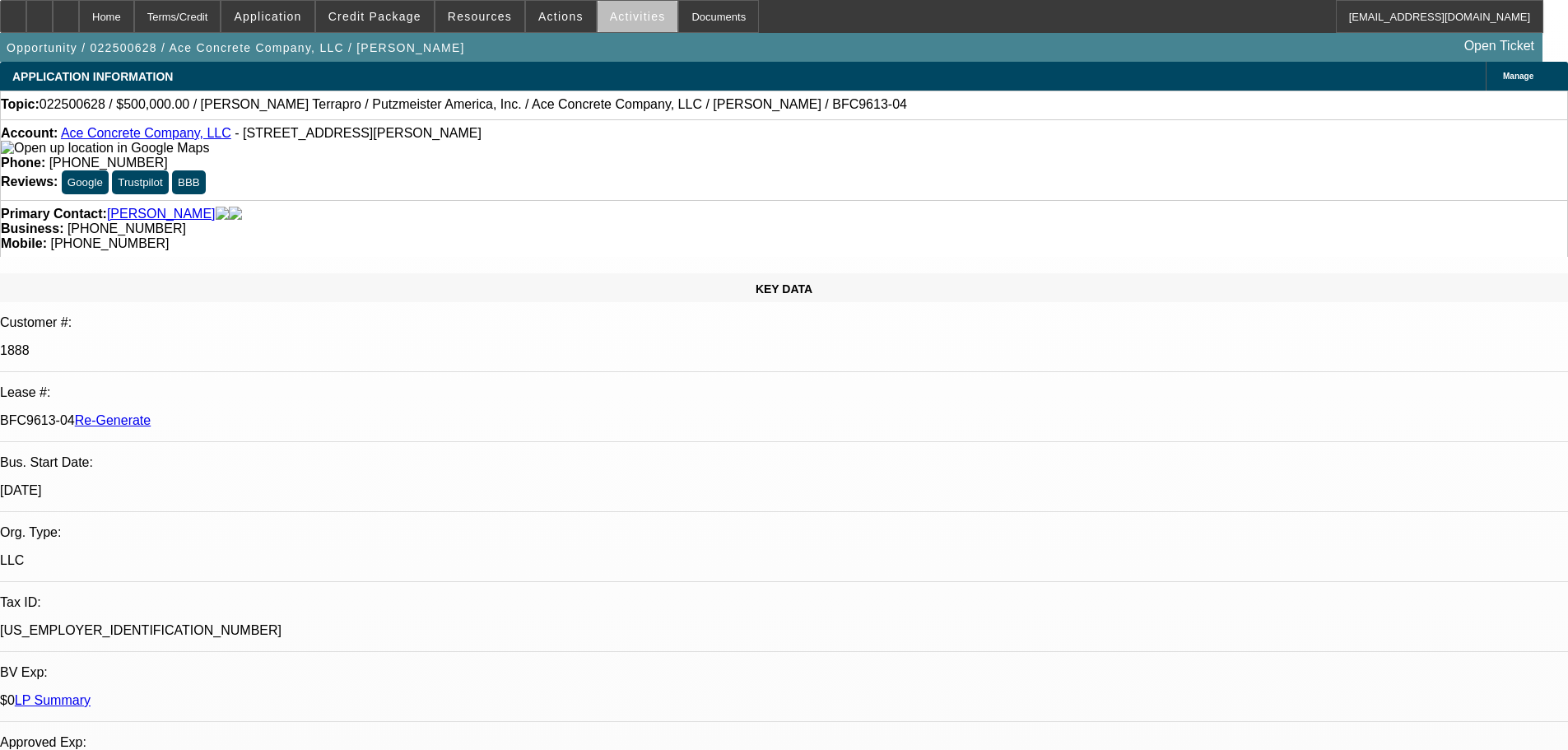
click at [628, 31] on span at bounding box center [637, 16] width 80 height 39
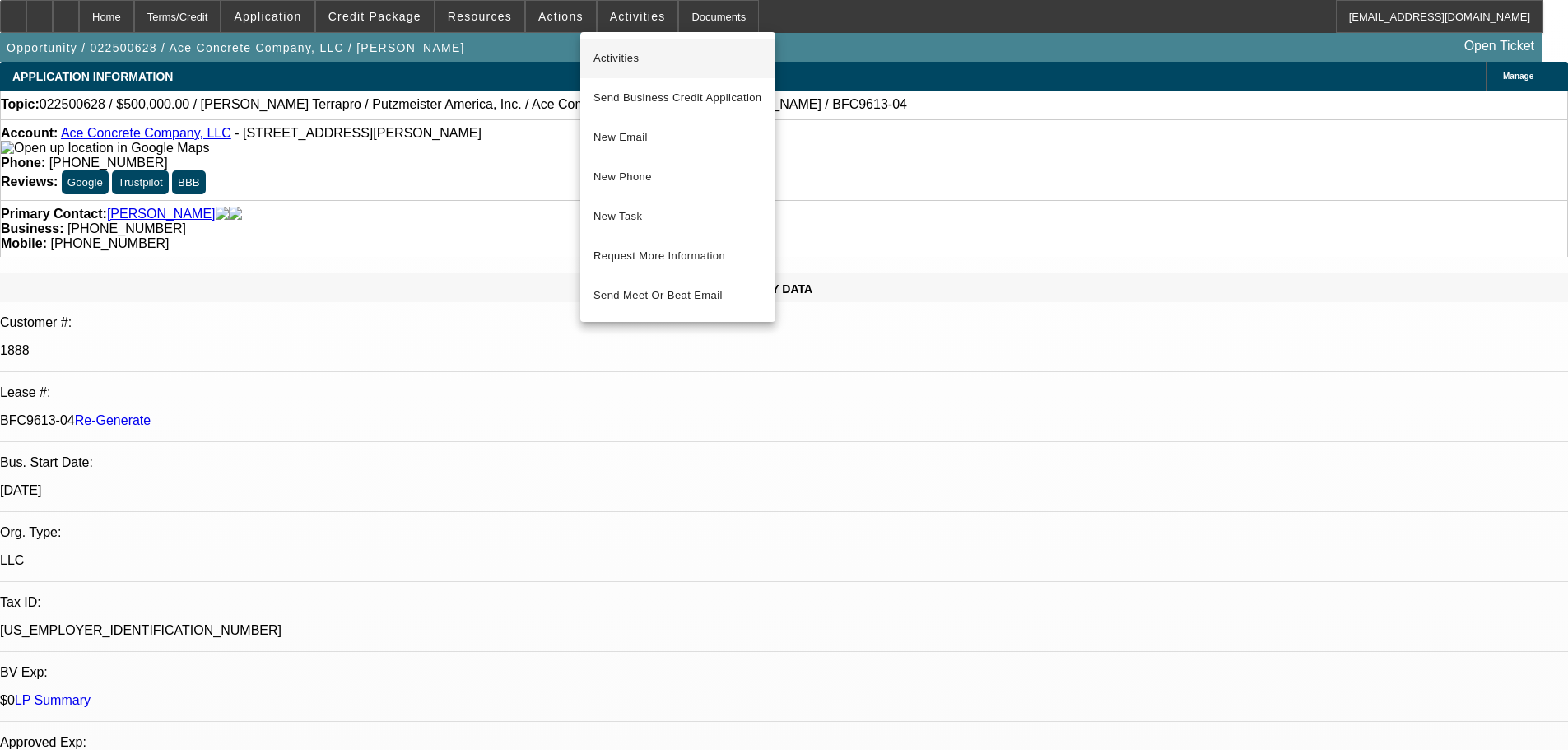
click at [617, 68] on span "Activities" at bounding box center [677, 58] width 168 height 20
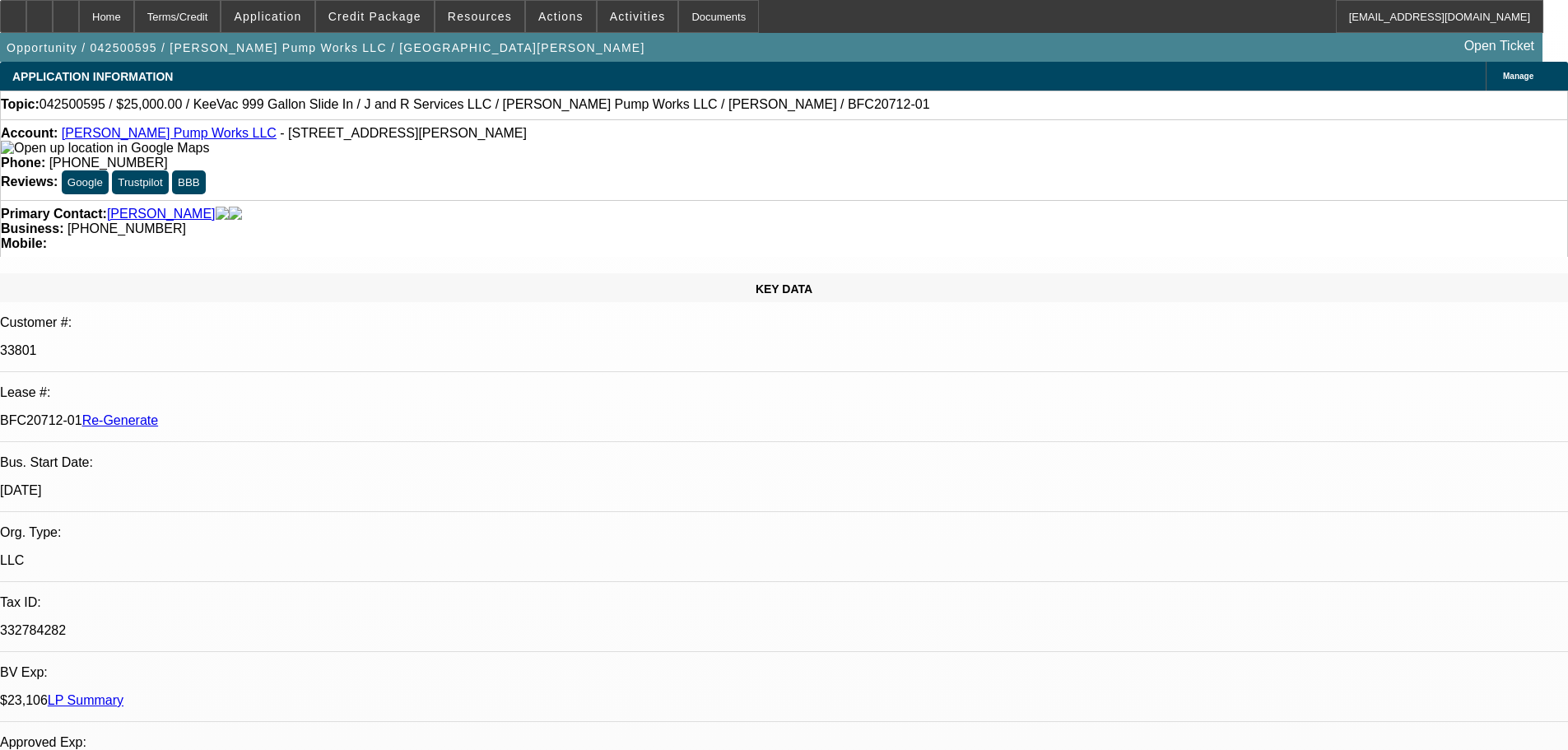
select select "4"
select select "0"
select select "2"
select select "0"
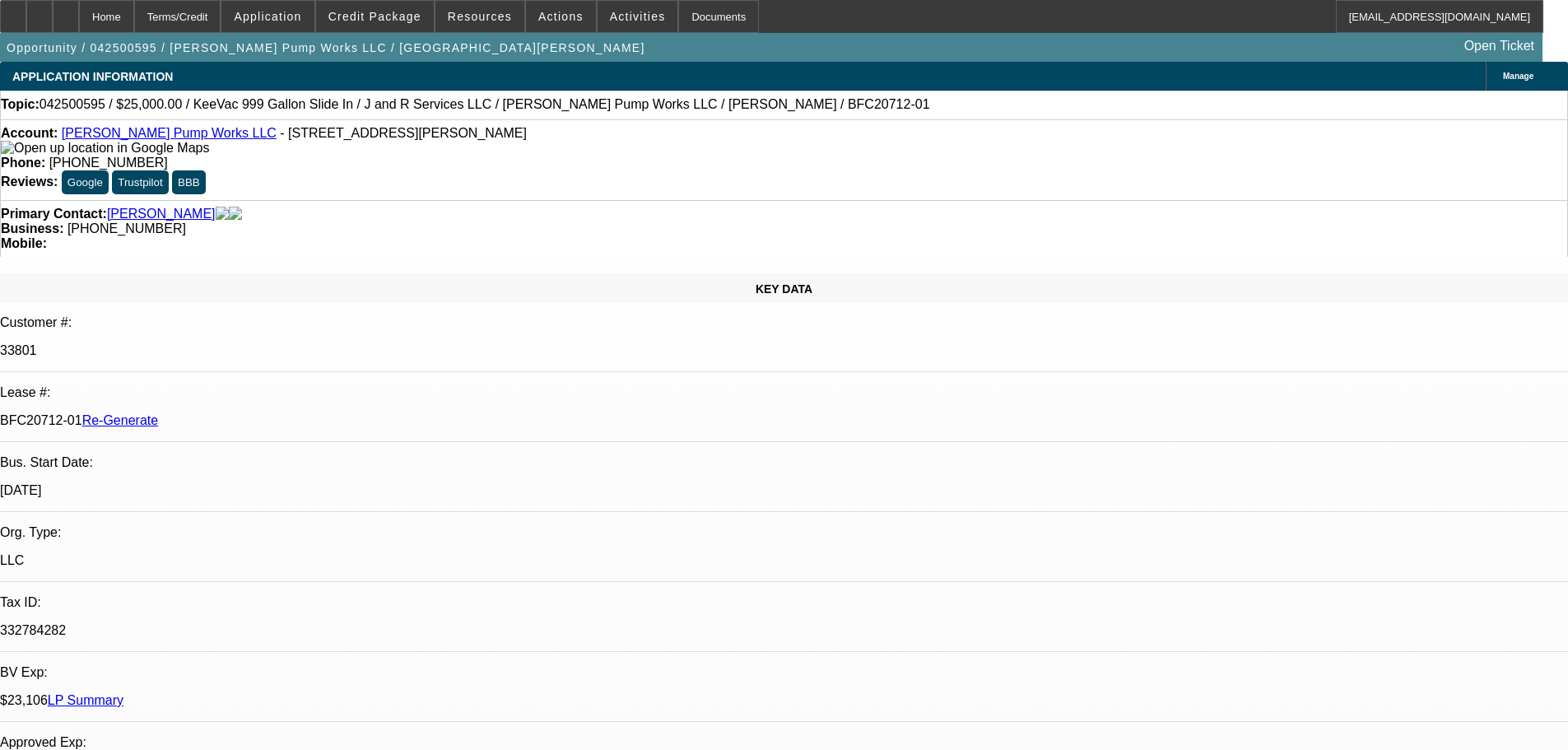
select select "6"
click at [620, 21] on span "Activities" at bounding box center [637, 16] width 56 height 13
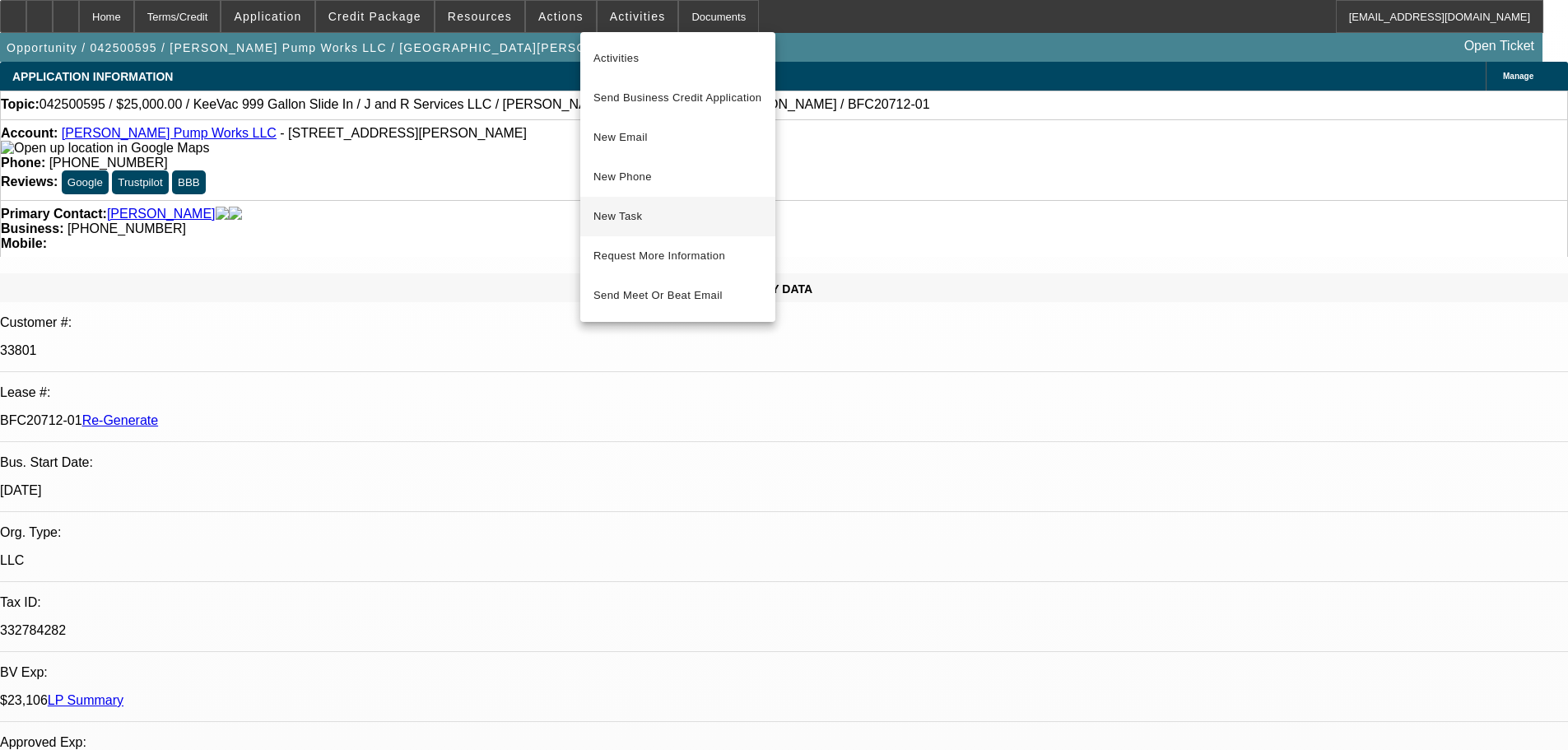
click at [628, 210] on span "New Task" at bounding box center [677, 217] width 168 height 20
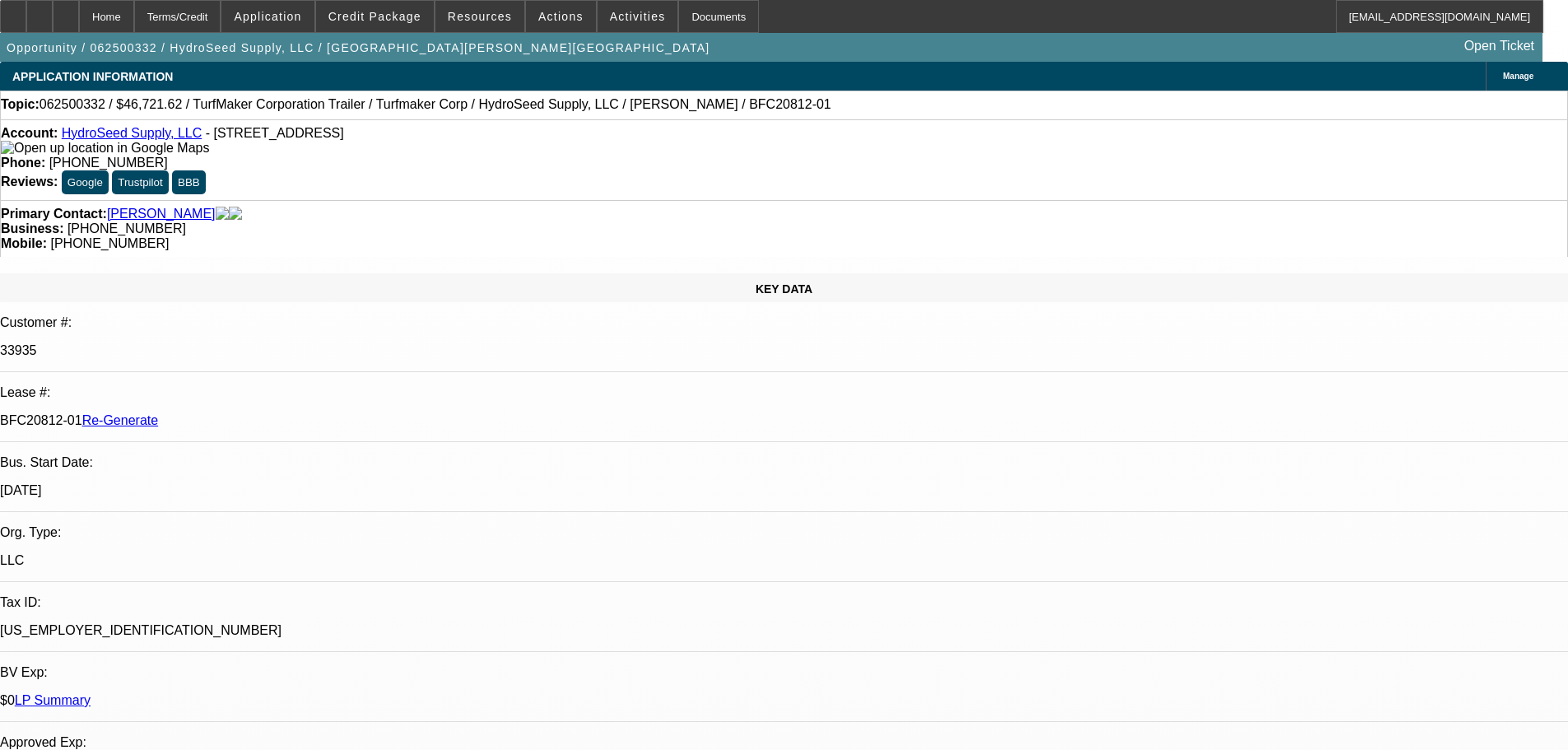
select select "4"
select select "0"
select select "6"
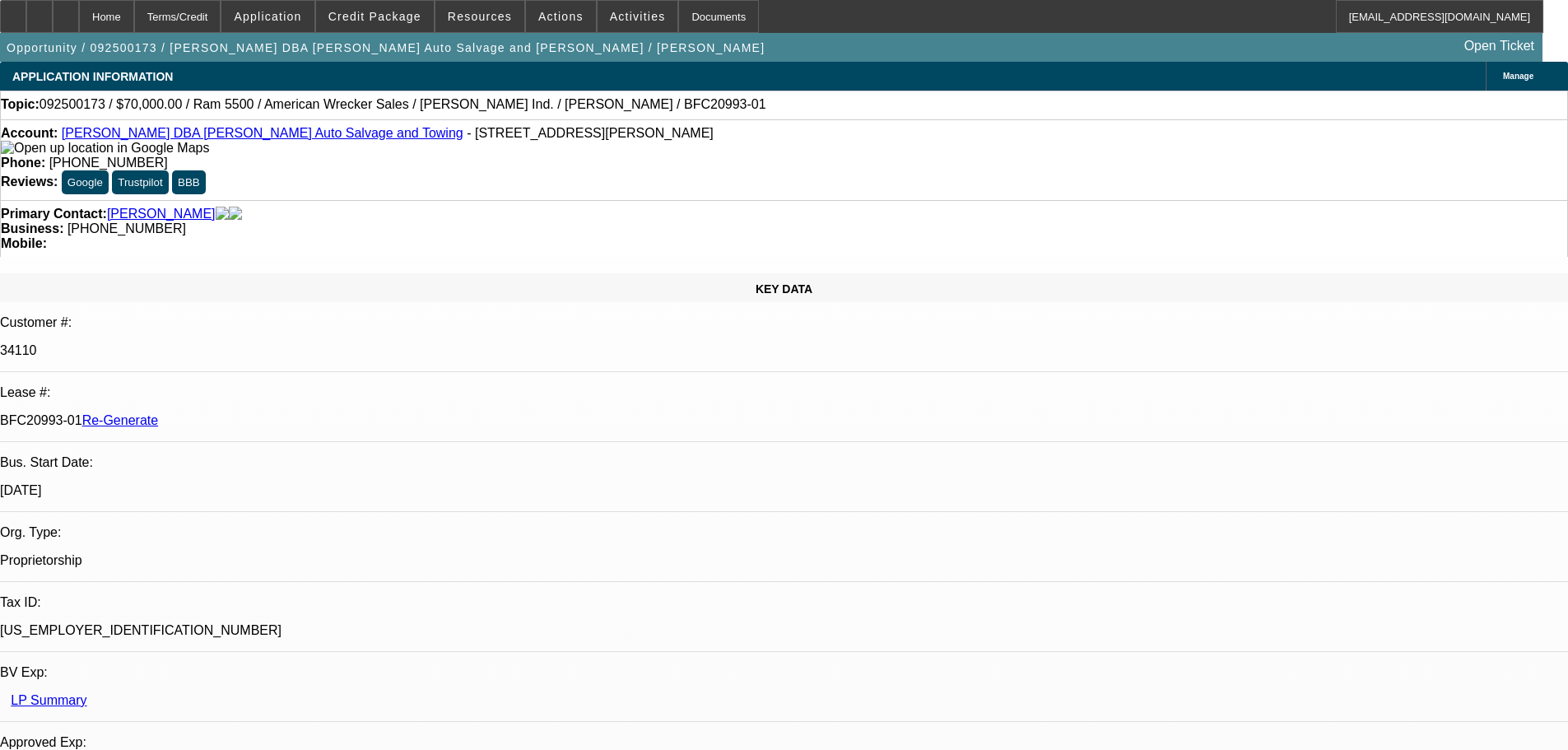
select select "3"
select select "0"
select select "2"
select select "0"
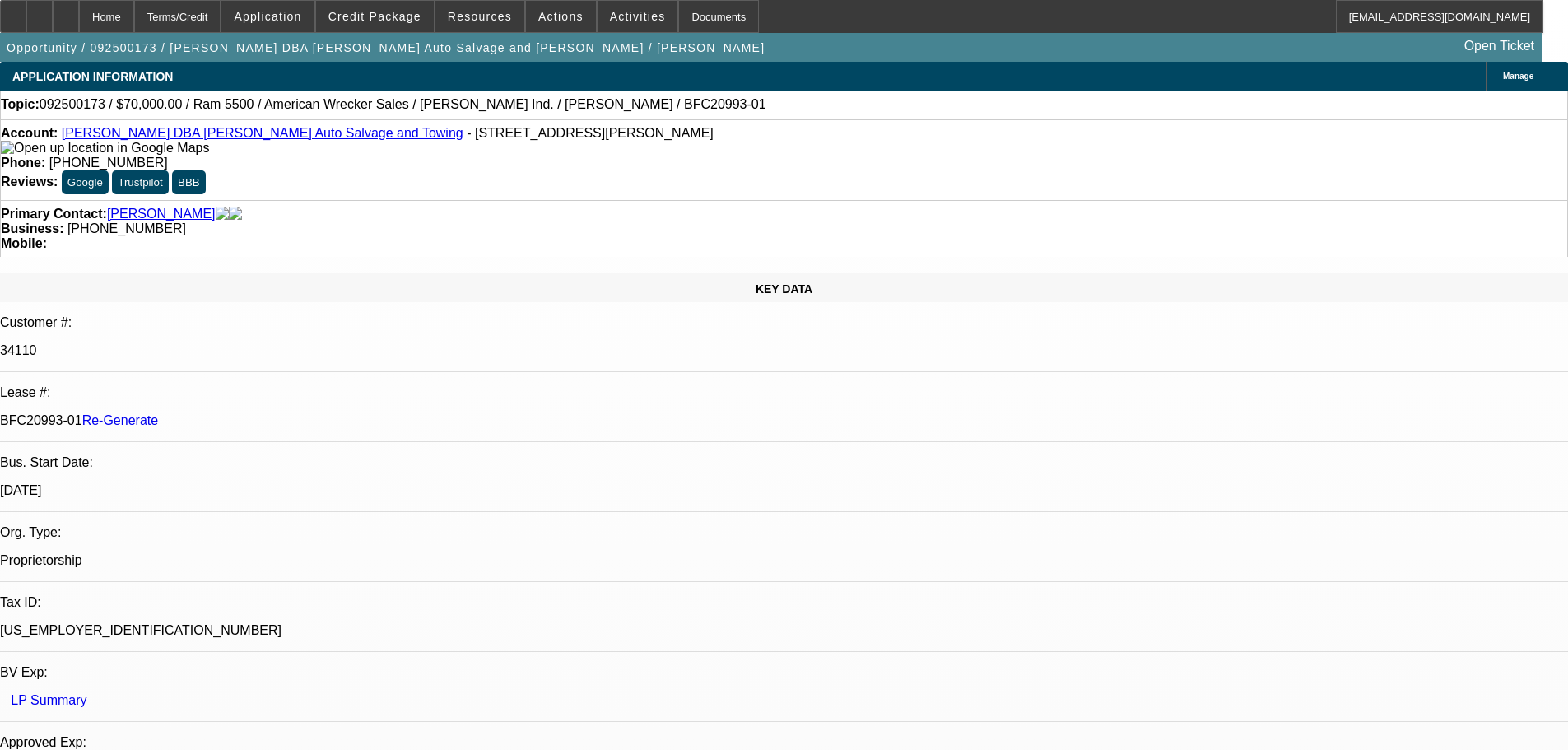
select select "2"
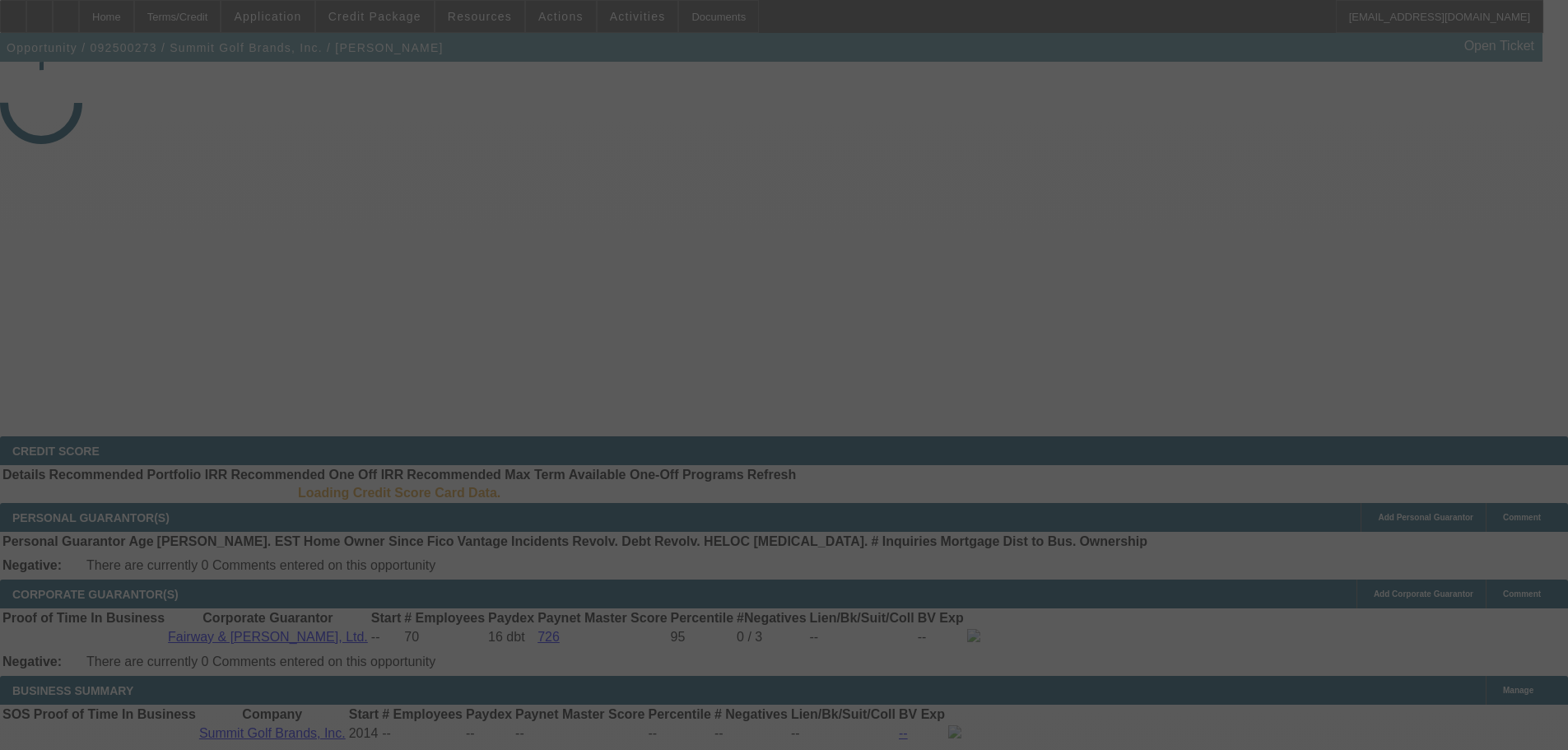
select select "3"
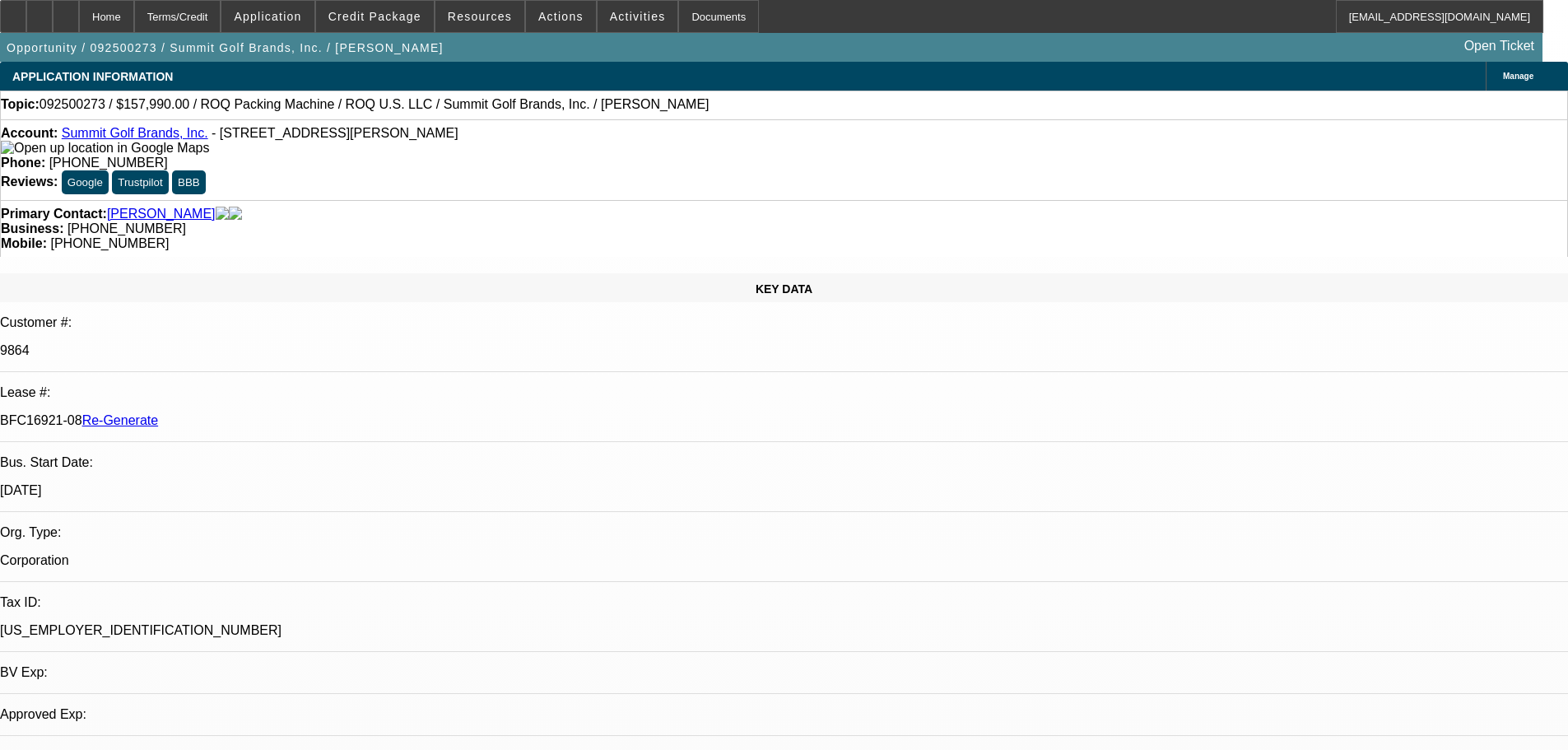
select select "0"
select select "0.1"
select select "4"
